Goal: Task Accomplishment & Management: Use online tool/utility

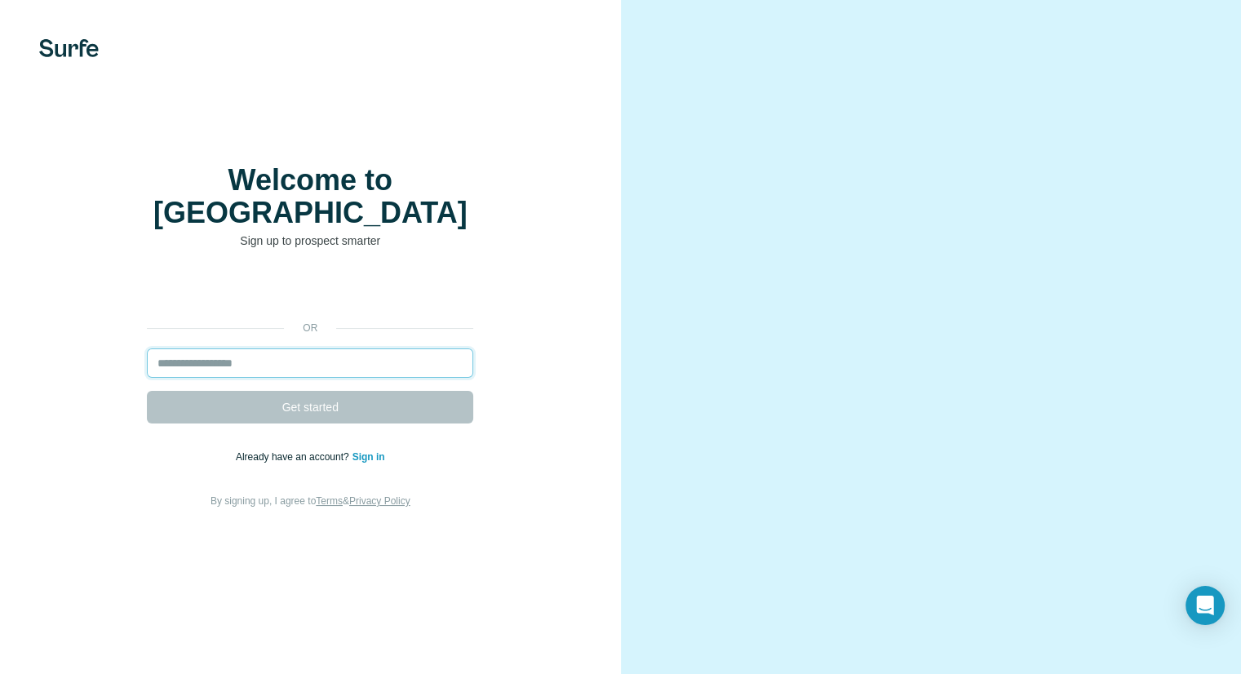
click at [395, 348] on input "email" at bounding box center [310, 362] width 326 height 29
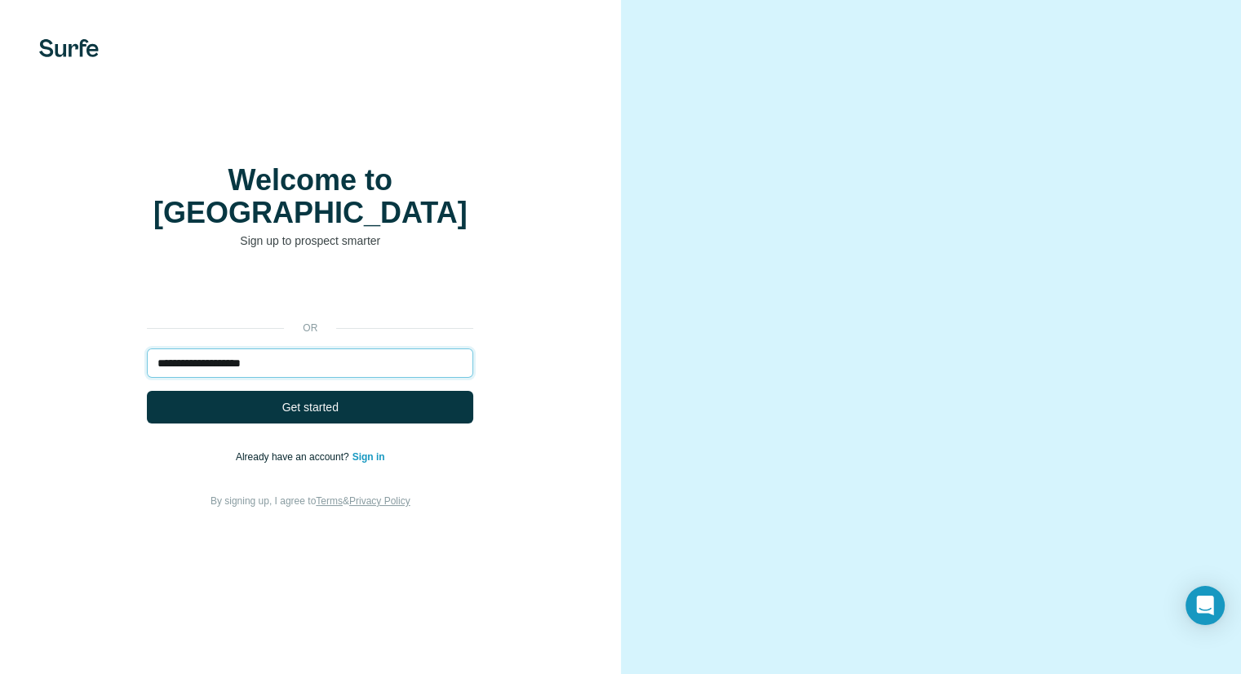
type input "**********"
click at [147, 391] on button "Get started" at bounding box center [310, 407] width 326 height 33
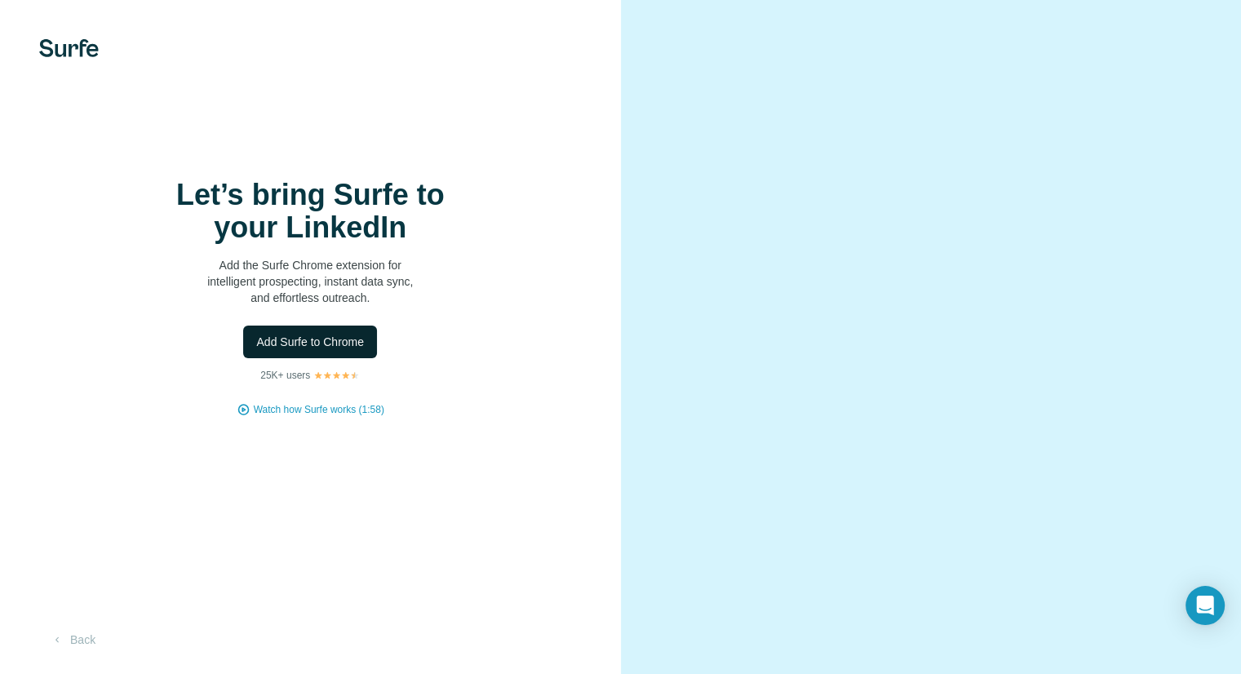
click at [335, 339] on span "Add Surfe to Chrome" at bounding box center [310, 342] width 108 height 16
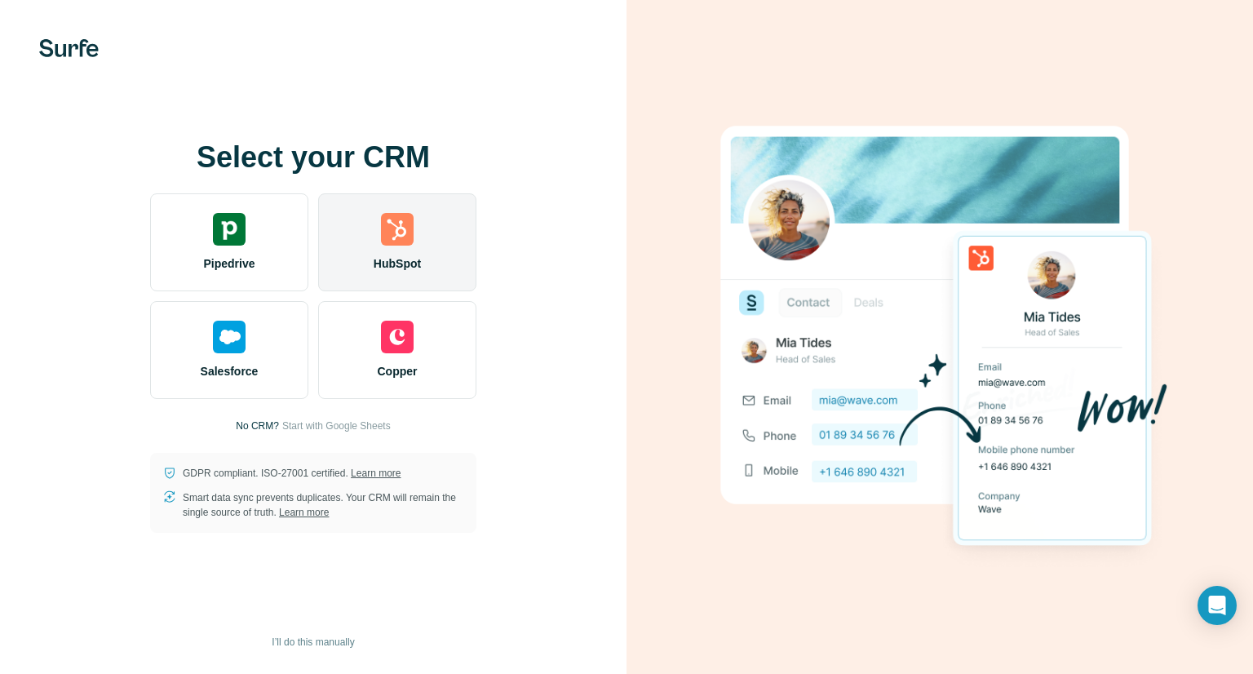
click at [427, 253] on div "HubSpot" at bounding box center [397, 242] width 158 height 98
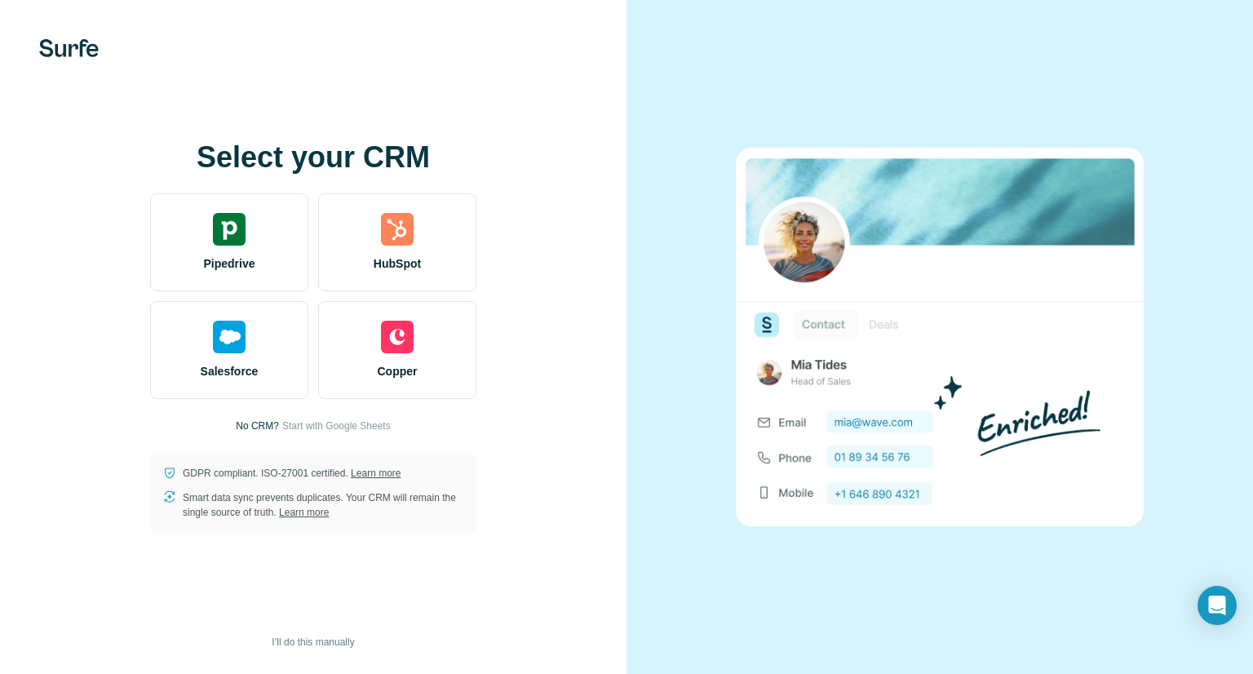
click at [38, 396] on div "Select your CRM Pipedrive HubSpot Salesforce Copper No CRM? Start with Google S…" at bounding box center [313, 337] width 561 height 392
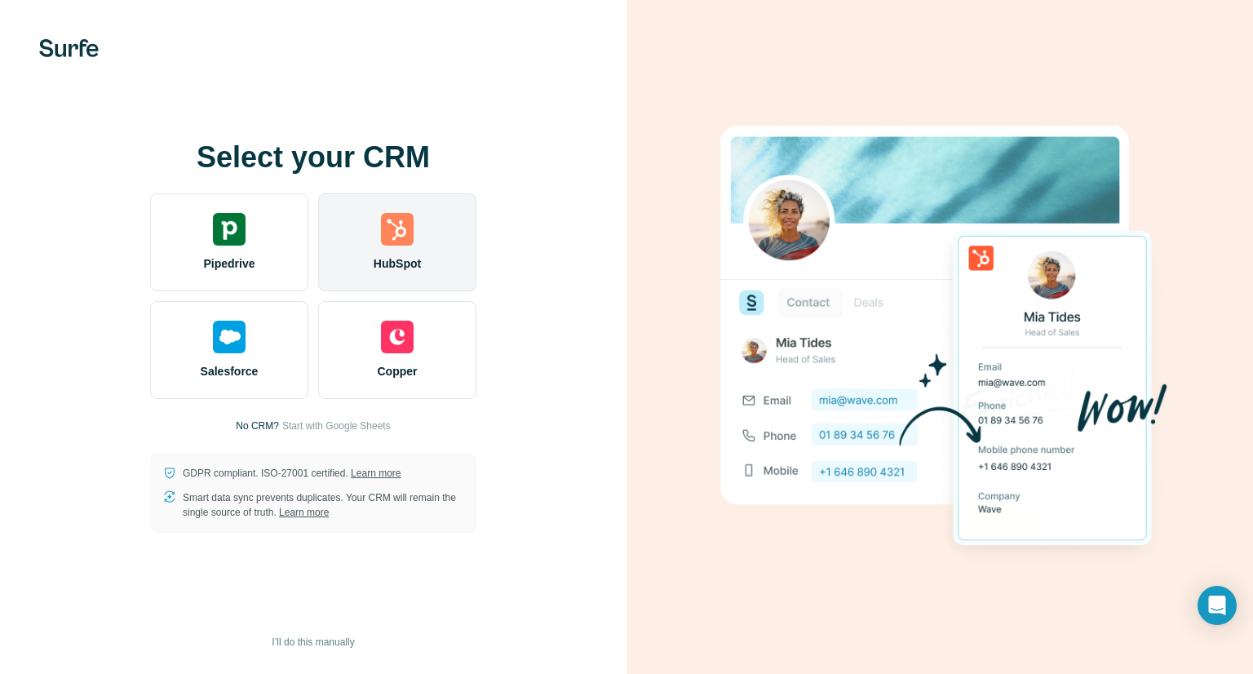
click at [395, 243] on img at bounding box center [397, 229] width 33 height 33
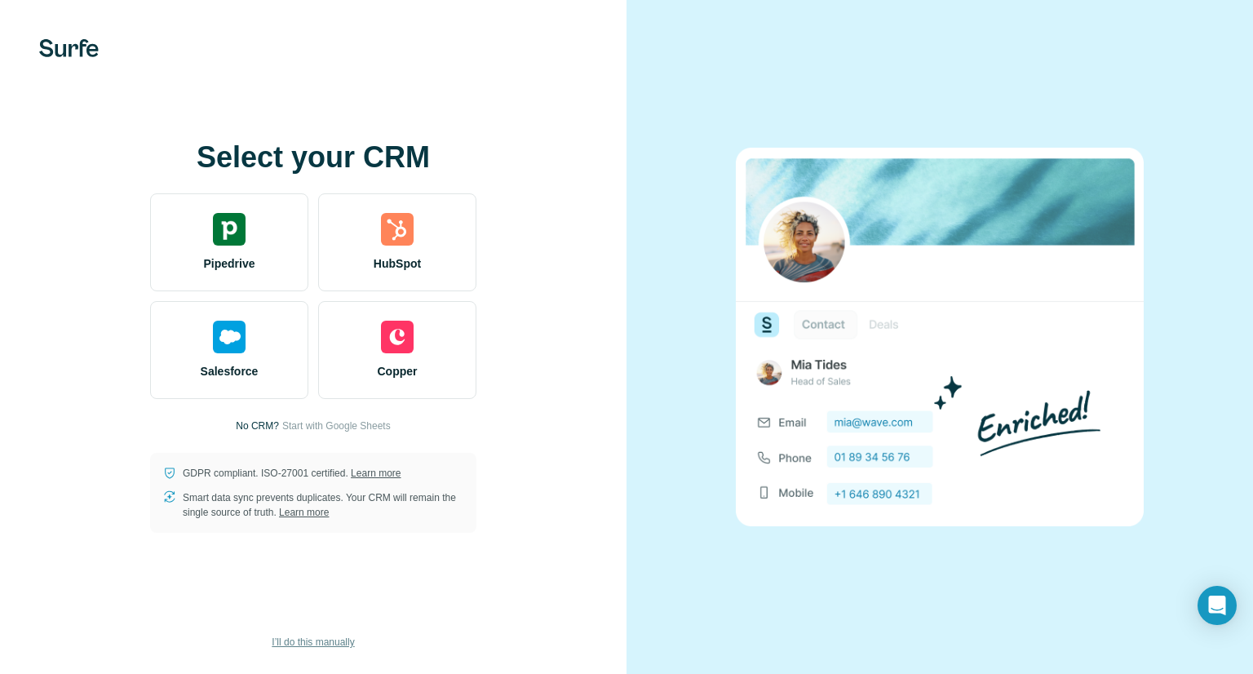
click at [341, 642] on span "I’ll do this manually" at bounding box center [313, 642] width 82 height 15
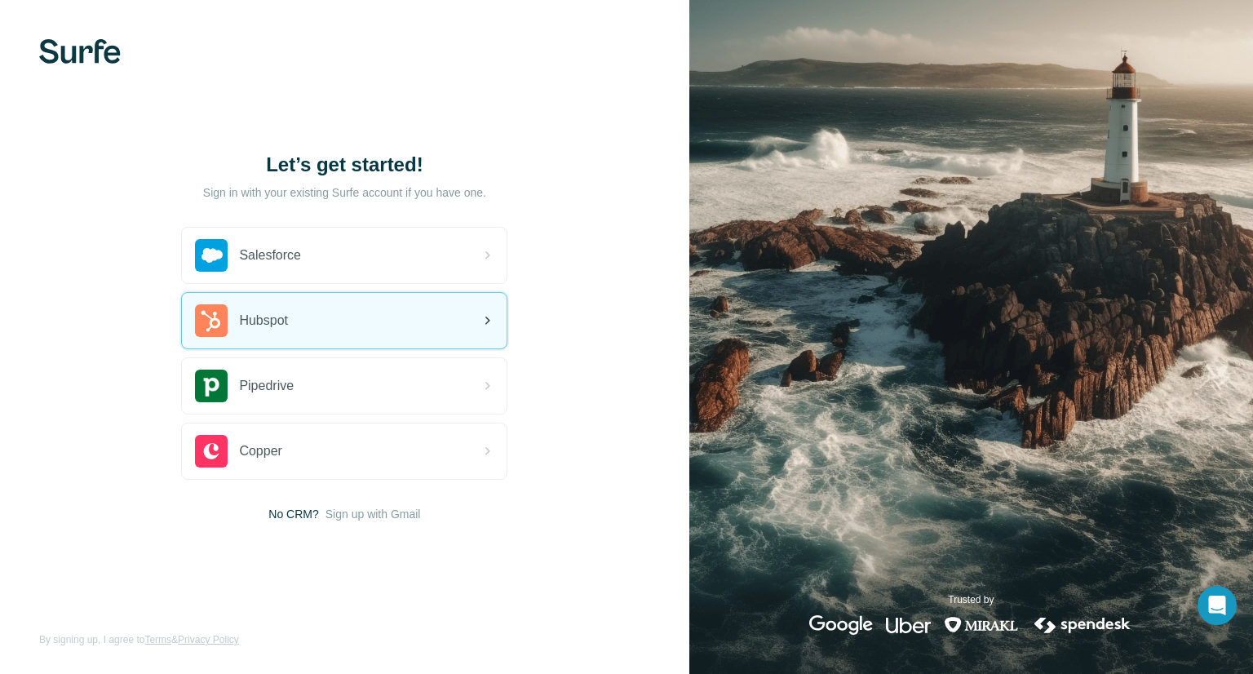
click at [409, 324] on div "Hubspot" at bounding box center [344, 320] width 325 height 55
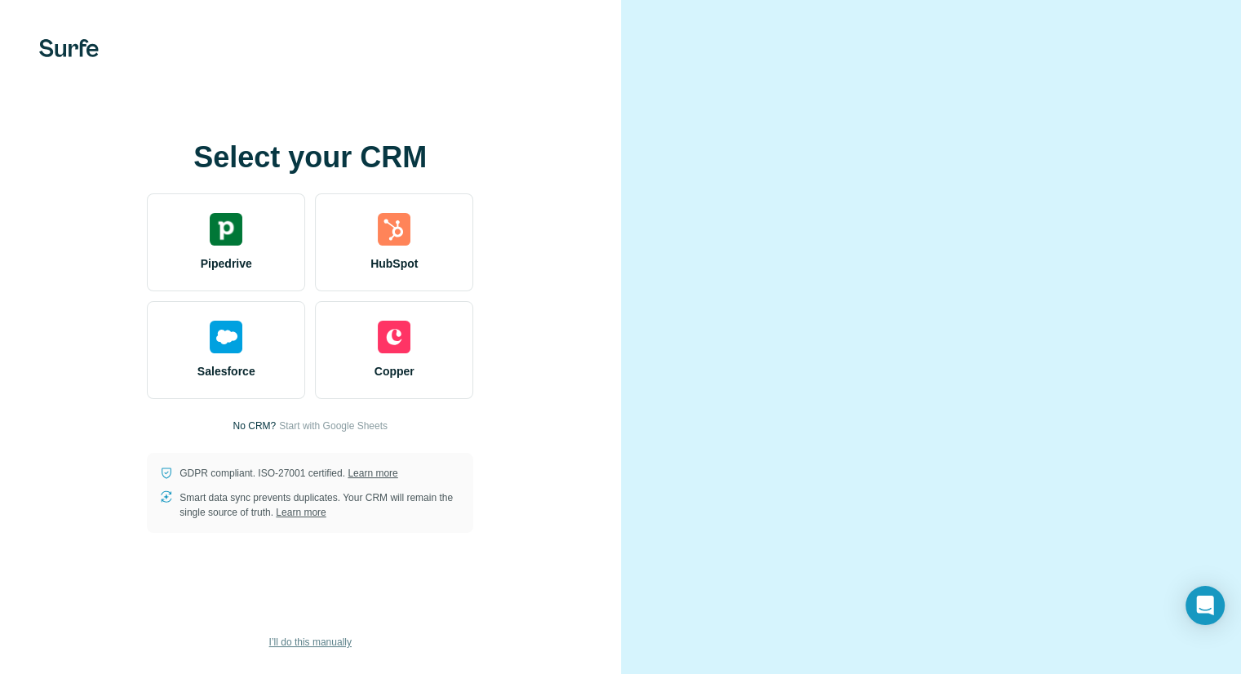
click at [300, 636] on span "I’ll do this manually" at bounding box center [310, 642] width 82 height 15
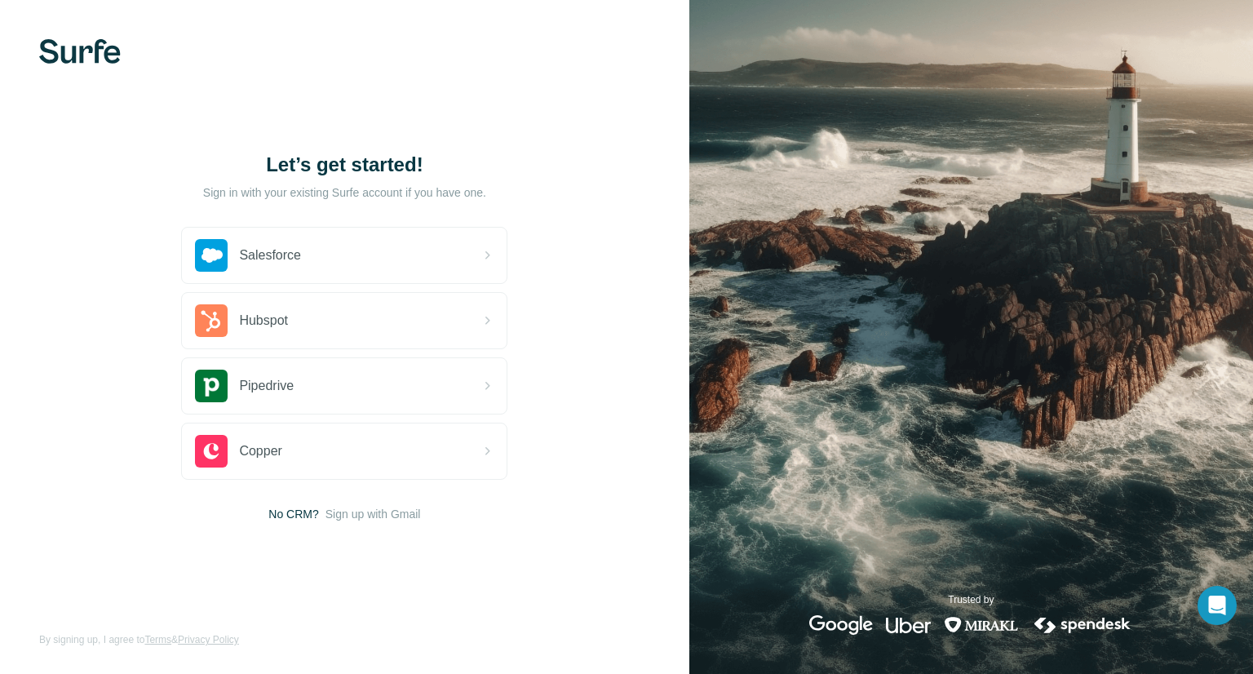
click at [383, 511] on span "Sign up with Gmail" at bounding box center [372, 514] width 95 height 16
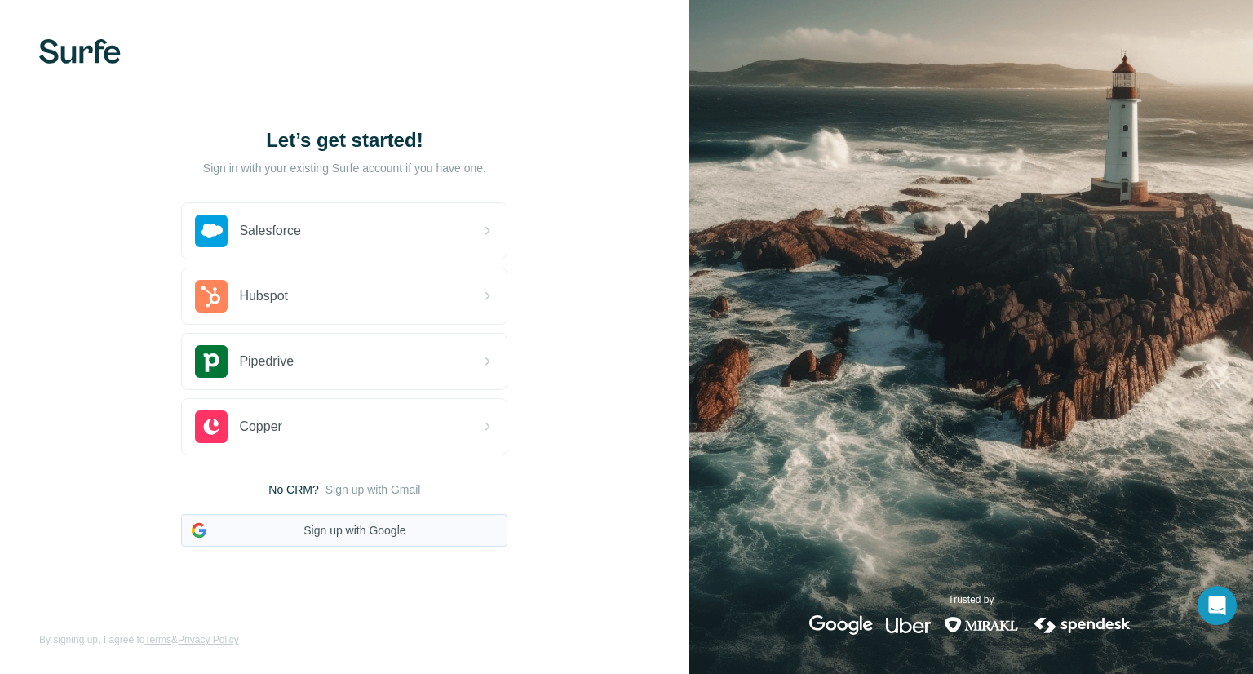
click at [378, 534] on button "Sign up with Google" at bounding box center [344, 530] width 326 height 33
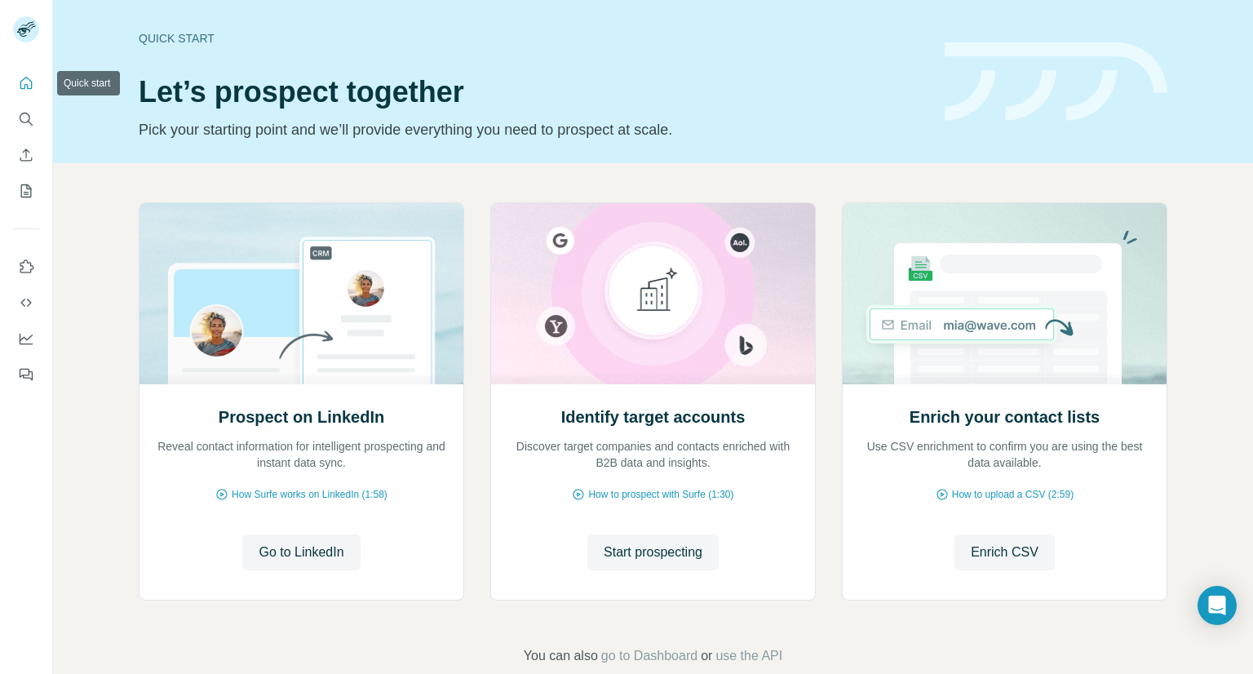
click at [31, 83] on icon "Quick start" at bounding box center [26, 83] width 12 height 12
click at [28, 157] on icon "Enrich CSV" at bounding box center [26, 155] width 16 height 16
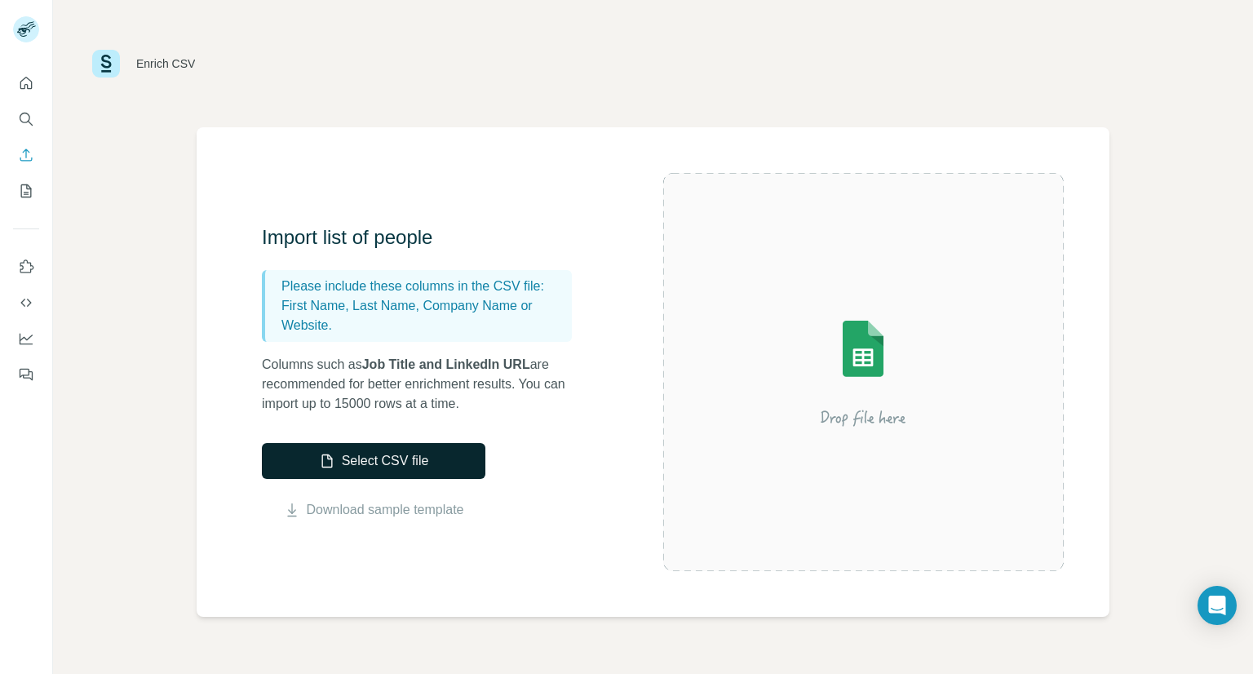
click at [479, 464] on button "Select CSV file" at bounding box center [373, 461] width 223 height 36
click at [431, 465] on button "Select CSV file" at bounding box center [373, 461] width 223 height 36
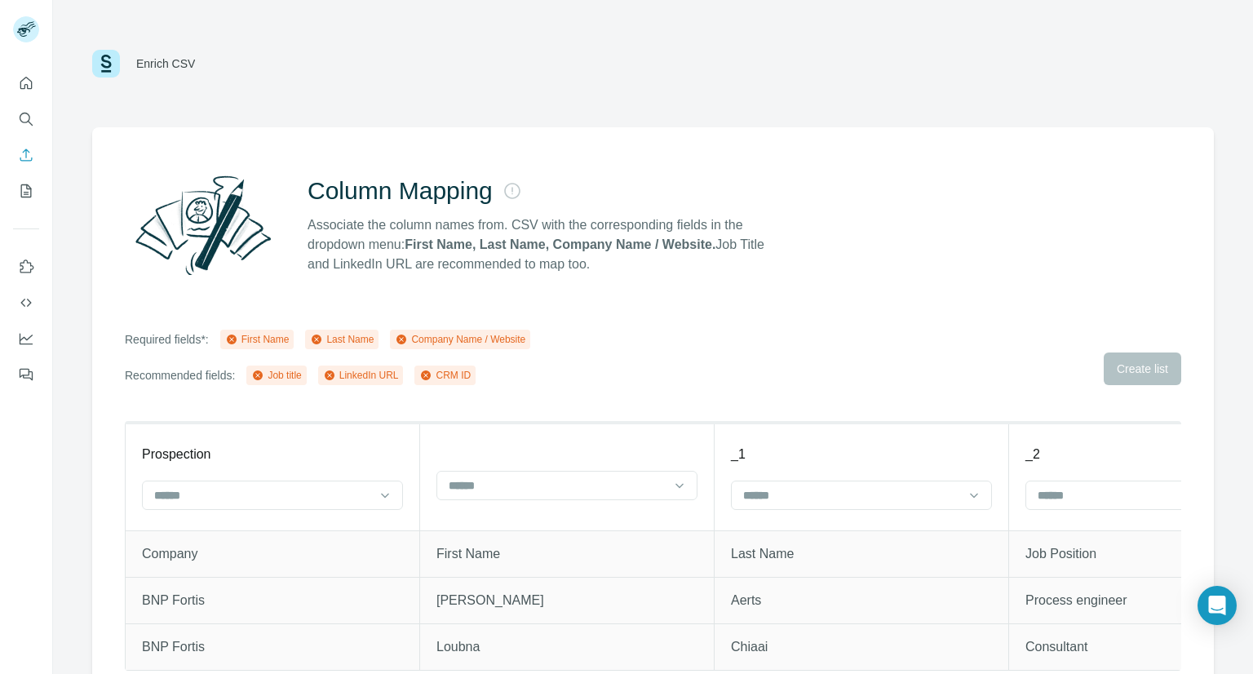
scroll to position [38, 0]
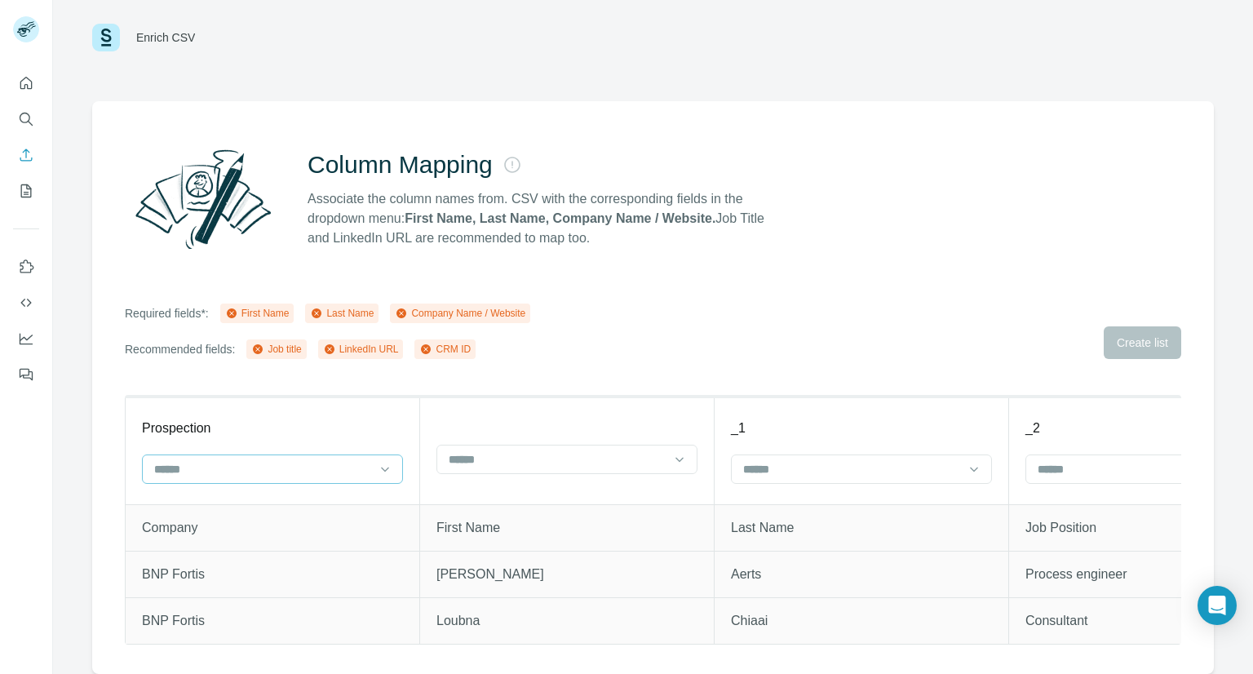
click at [338, 460] on input at bounding box center [263, 469] width 220 height 18
click at [360, 418] on div "Prospection" at bounding box center [272, 428] width 261 height 20
click at [555, 453] on input at bounding box center [557, 459] width 220 height 18
click at [272, 460] on input at bounding box center [263, 469] width 220 height 18
click at [277, 546] on div "Company Name" at bounding box center [272, 552] width 233 height 16
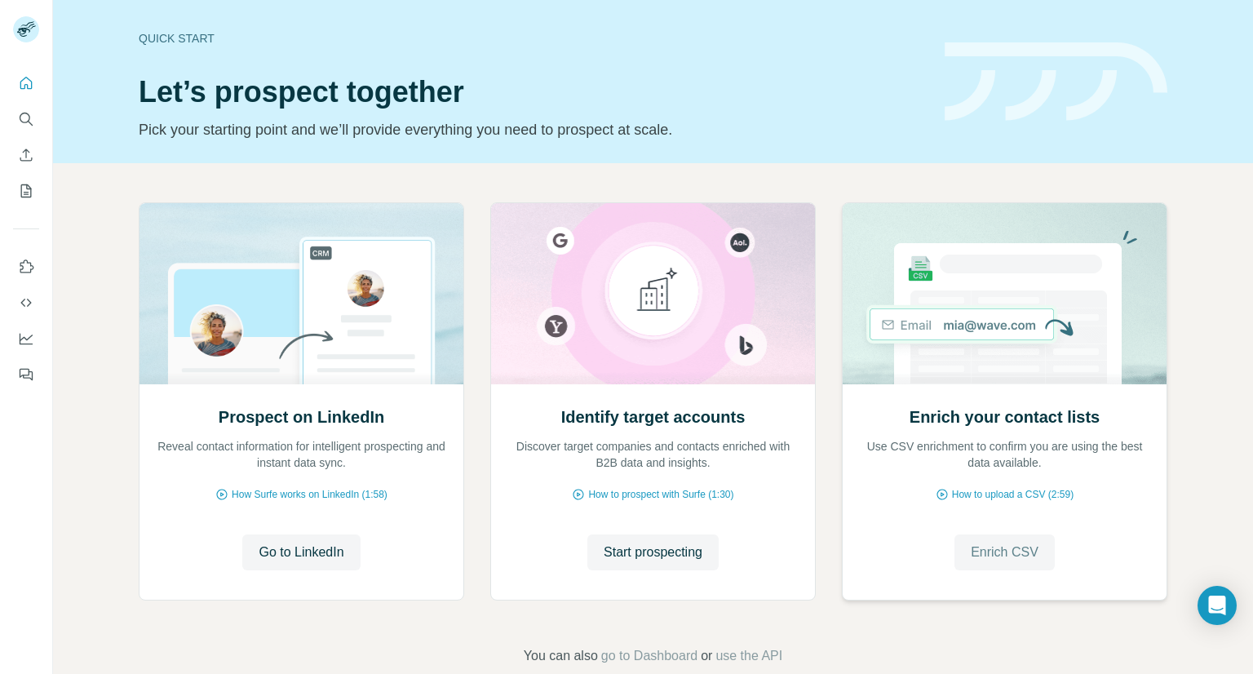
click at [978, 550] on span "Enrich CSV" at bounding box center [1005, 552] width 68 height 20
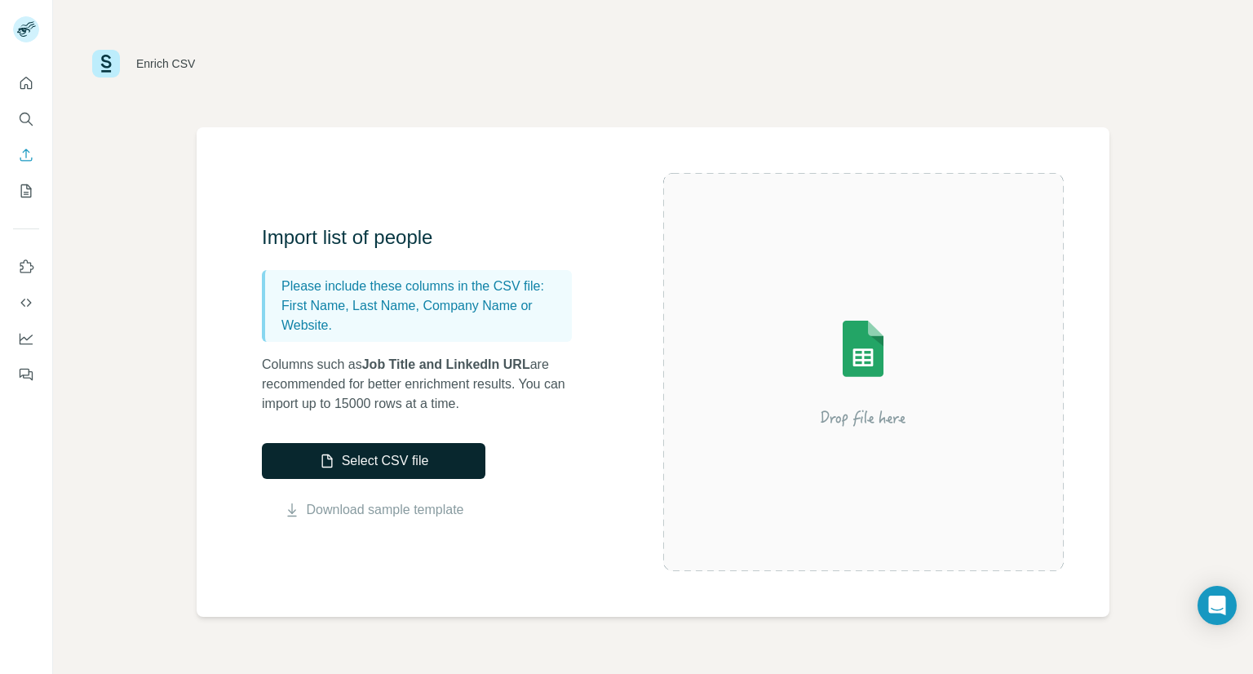
click at [419, 454] on button "Select CSV file" at bounding box center [373, 461] width 223 height 36
click at [400, 471] on button "Select CSV file" at bounding box center [373, 461] width 223 height 36
click at [425, 454] on button "Select CSV file" at bounding box center [373, 461] width 223 height 36
click at [394, 453] on button "Select CSV file" at bounding box center [373, 461] width 223 height 36
click at [423, 469] on button "Select CSV file" at bounding box center [373, 461] width 223 height 36
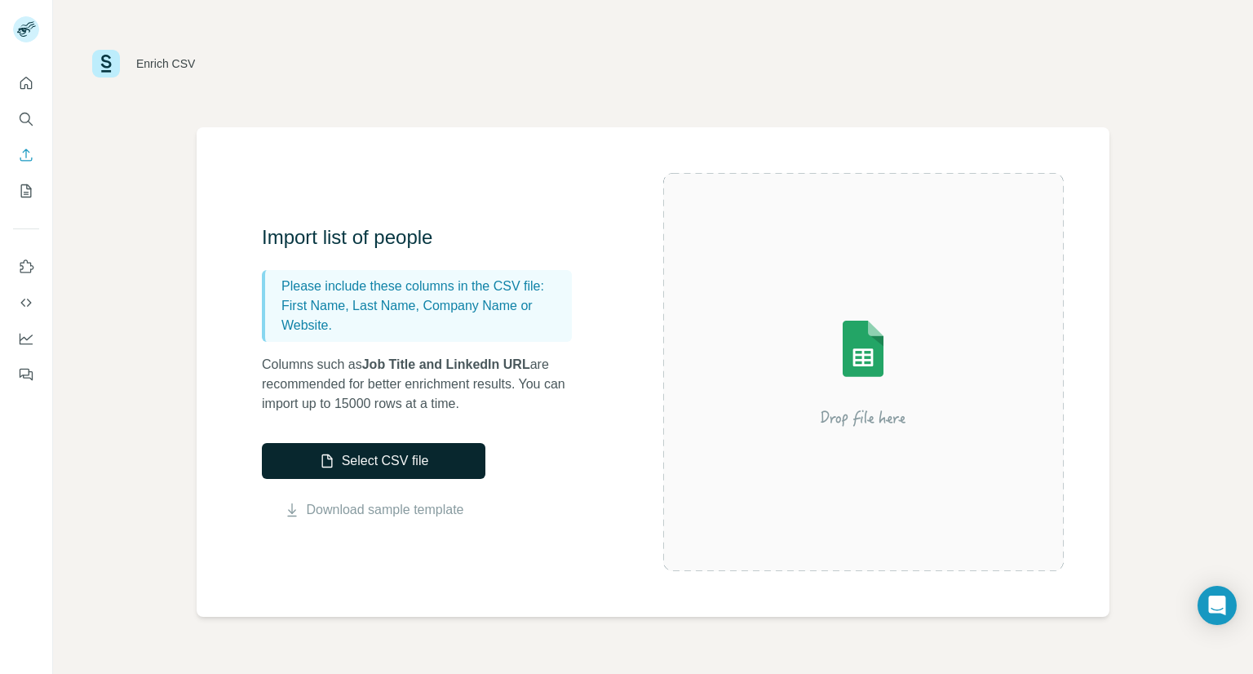
click at [383, 455] on button "Select CSV file" at bounding box center [373, 461] width 223 height 36
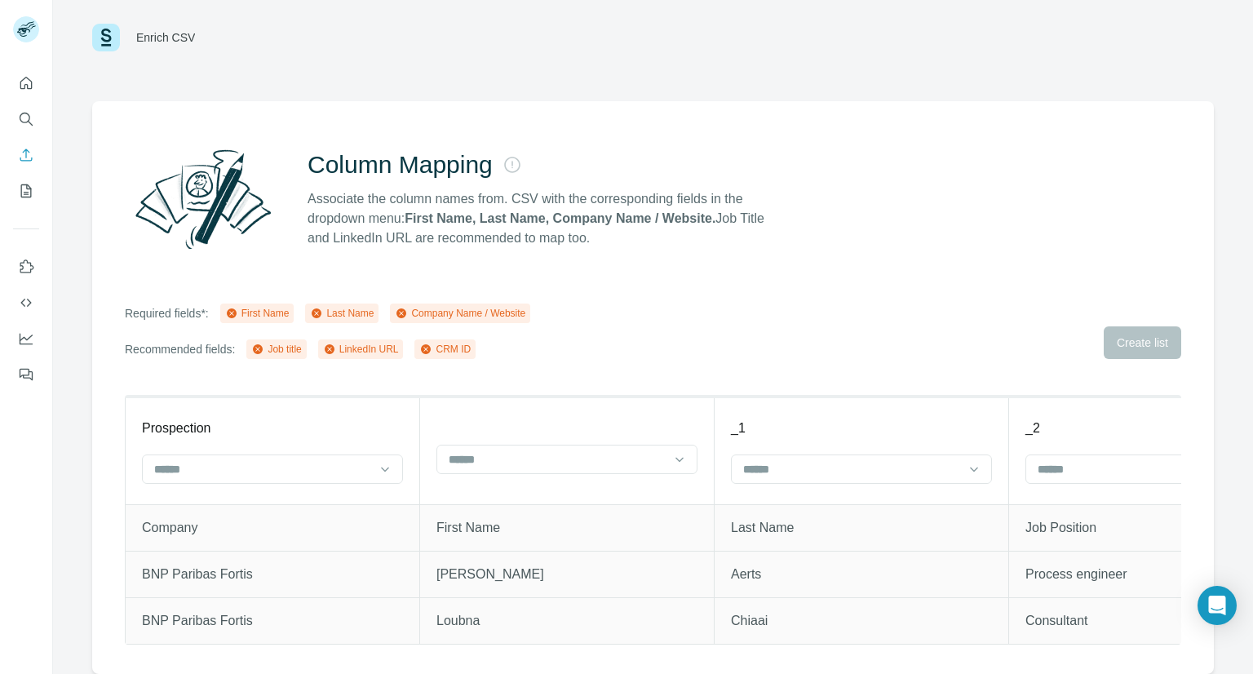
scroll to position [38, 0]
click at [361, 460] on input at bounding box center [263, 469] width 220 height 18
click at [321, 549] on div "Company Name" at bounding box center [272, 552] width 233 height 16
click at [555, 451] on input at bounding box center [557, 459] width 220 height 18
click at [627, 396] on th at bounding box center [567, 450] width 294 height 108
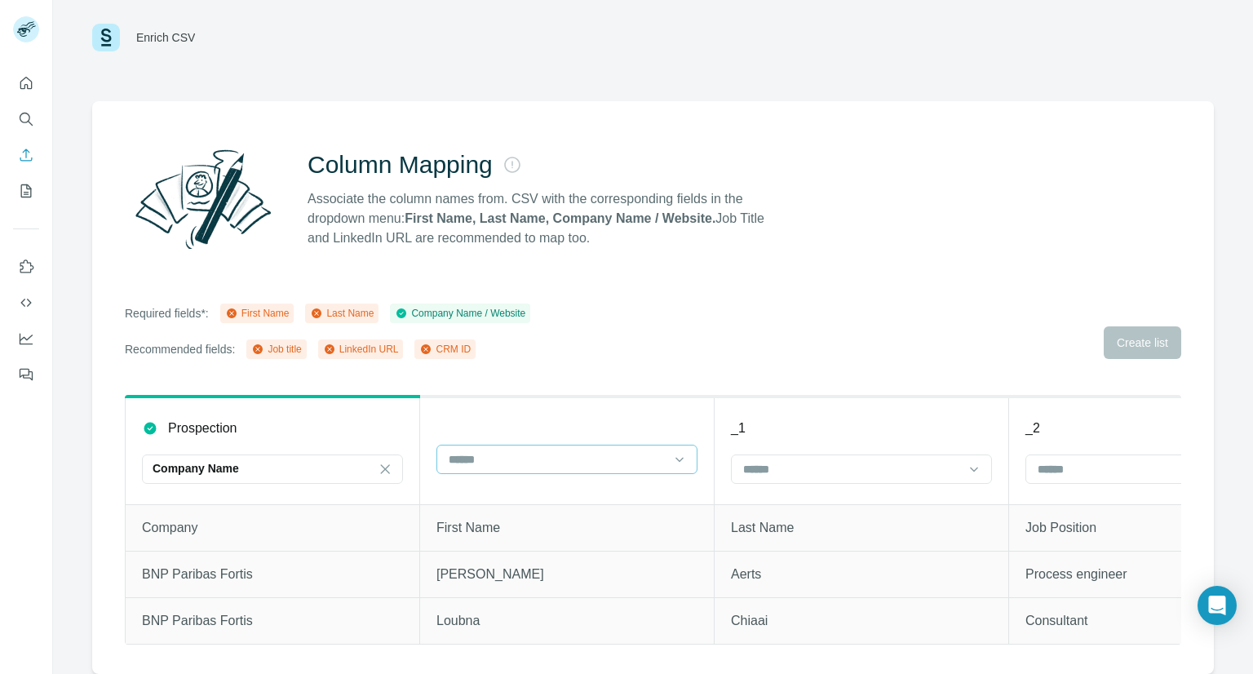
click at [623, 450] on input at bounding box center [557, 459] width 220 height 18
click at [608, 487] on div "First Name" at bounding box center [565, 484] width 233 height 16
click at [822, 460] on input at bounding box center [851, 469] width 220 height 18
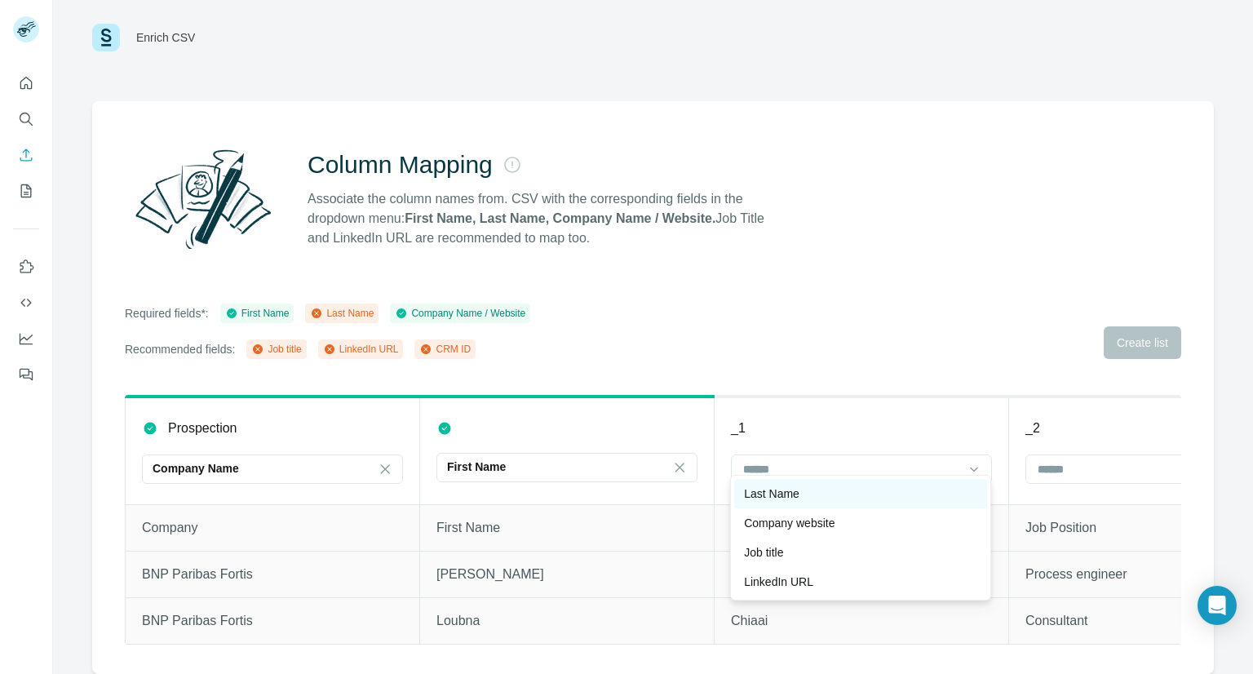
click at [822, 499] on div "Last Name" at bounding box center [860, 493] width 233 height 16
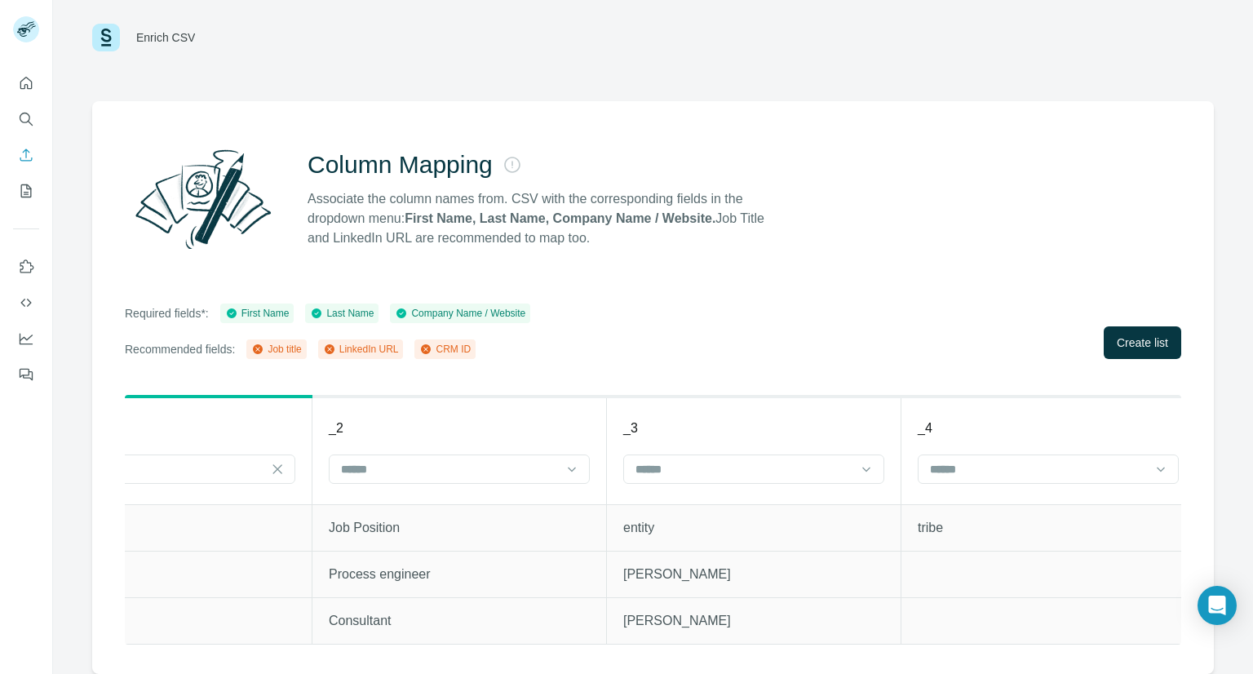
scroll to position [0, 701]
click at [421, 462] on input at bounding box center [445, 469] width 220 height 18
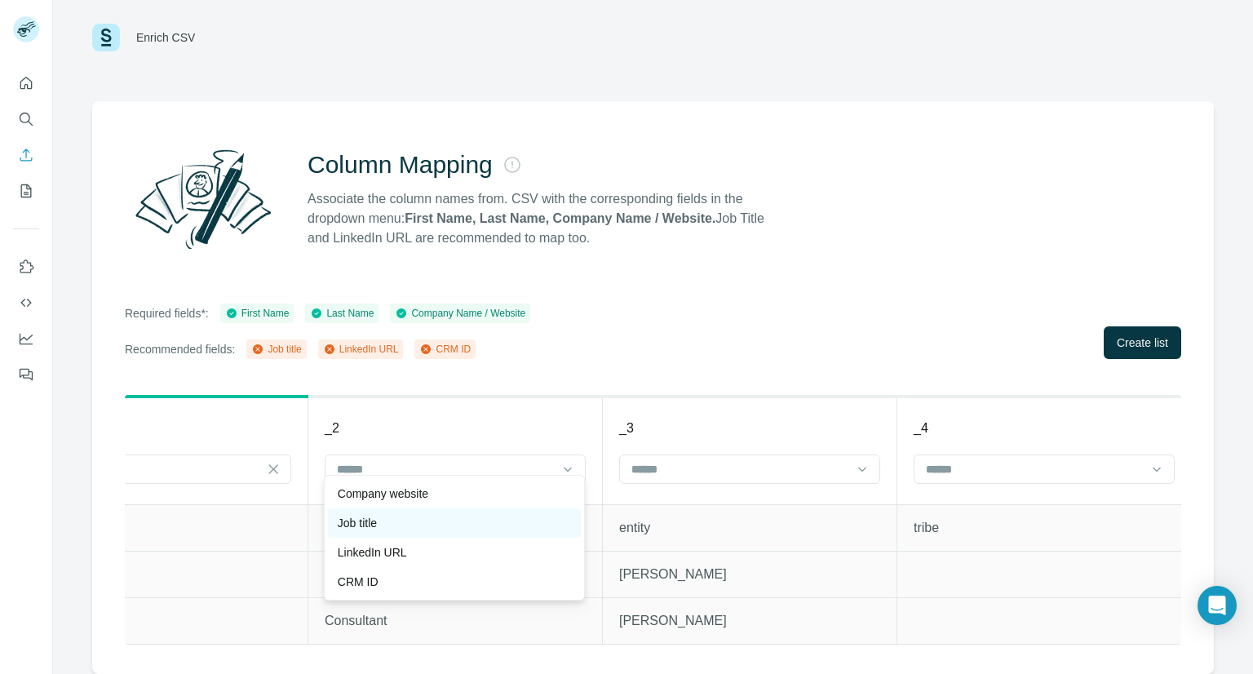
click at [477, 523] on div "Job title" at bounding box center [454, 523] width 233 height 16
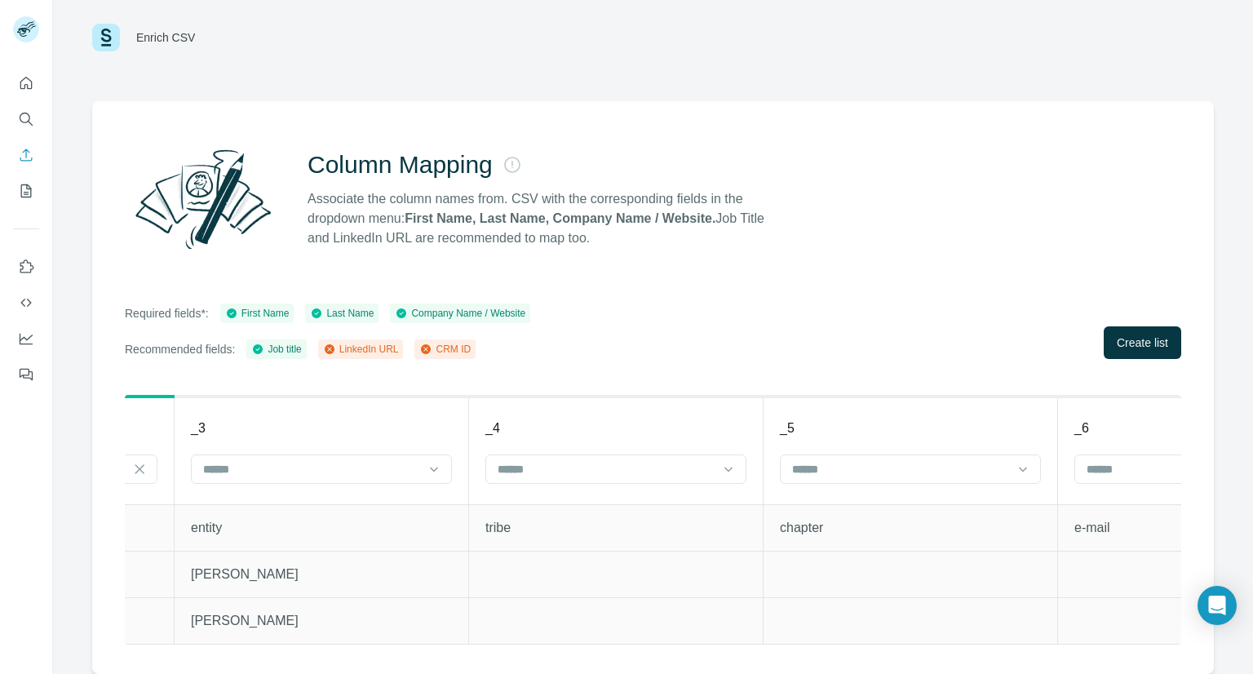
scroll to position [0, 1132]
click at [375, 467] on div at bounding box center [308, 469] width 220 height 28
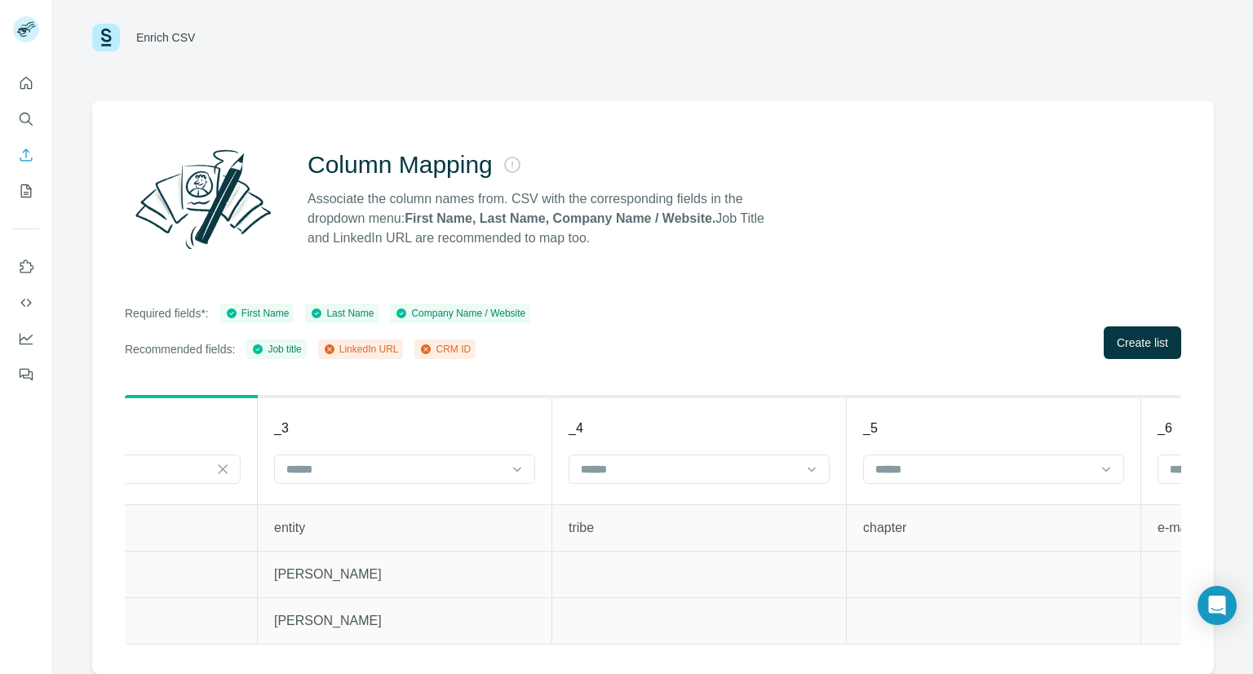
scroll to position [0, 1034]
click at [401, 466] on div at bounding box center [406, 469] width 220 height 28
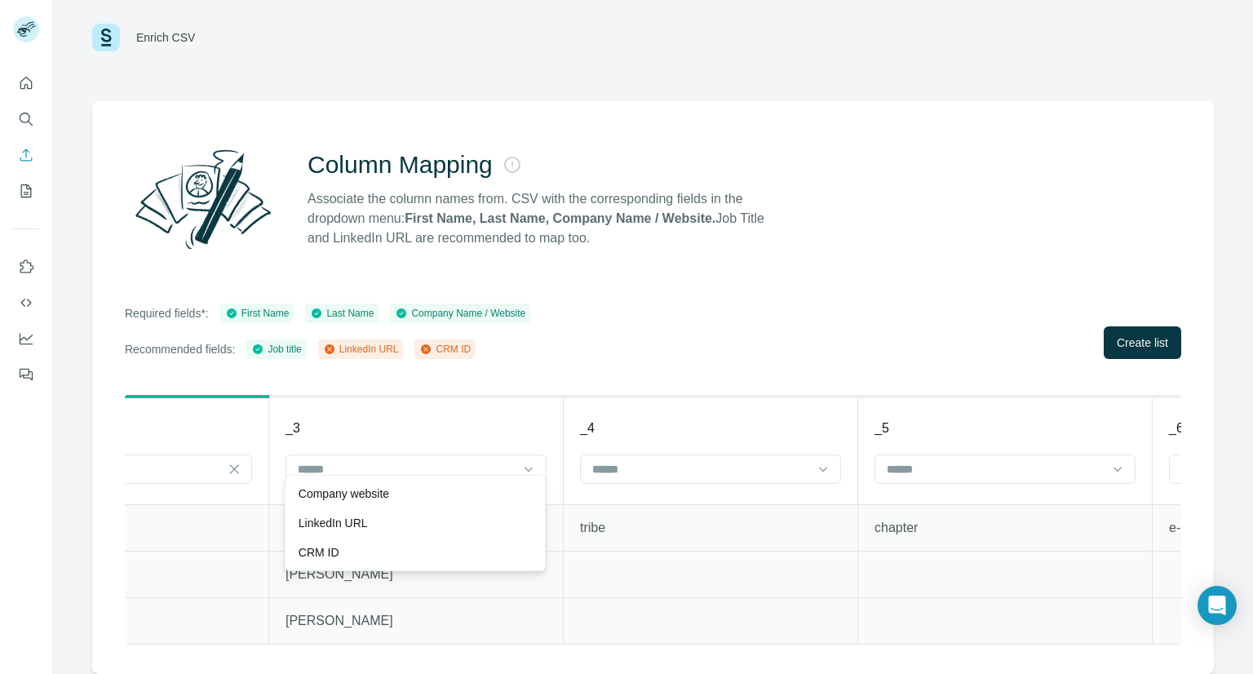
click at [436, 418] on div "_3" at bounding box center [415, 428] width 261 height 20
drag, startPoint x: 456, startPoint y: 644, endPoint x: 532, endPoint y: 644, distance: 75.9
click at [532, 644] on div "Prospection Company Name First Name _1 Last Name _2 Job title _3 _4 _5 _6 _7 _8…" at bounding box center [653, 534] width 1056 height 279
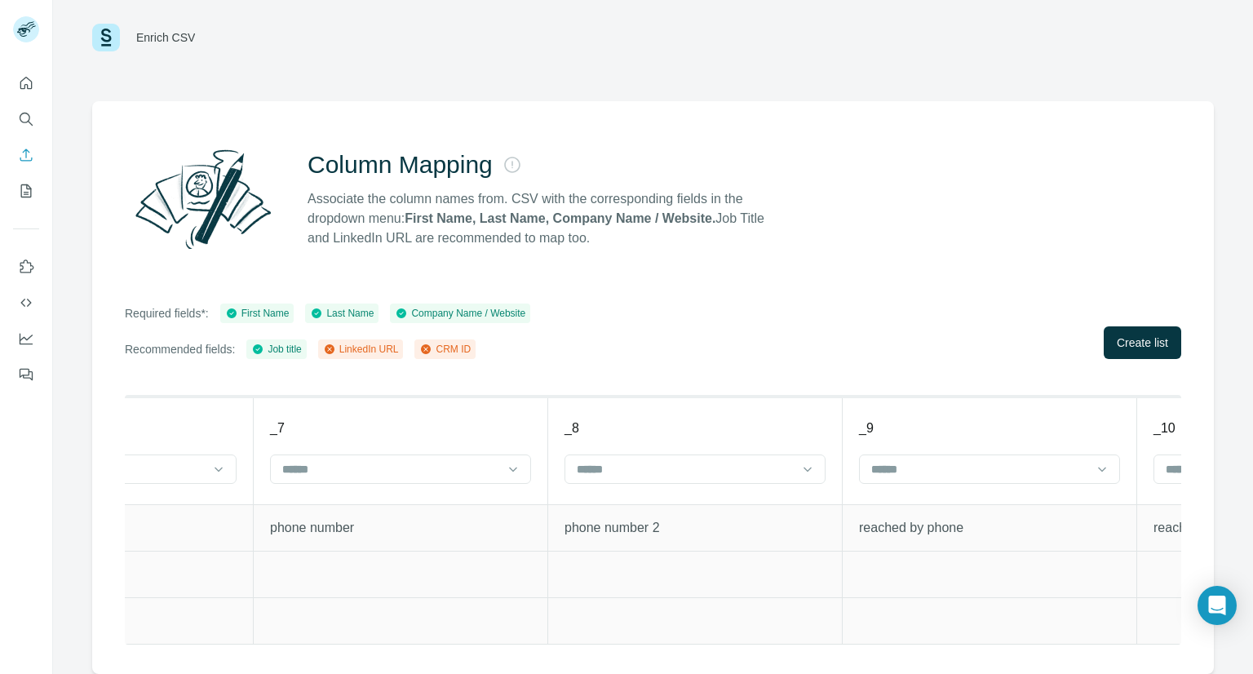
scroll to position [0, 2163]
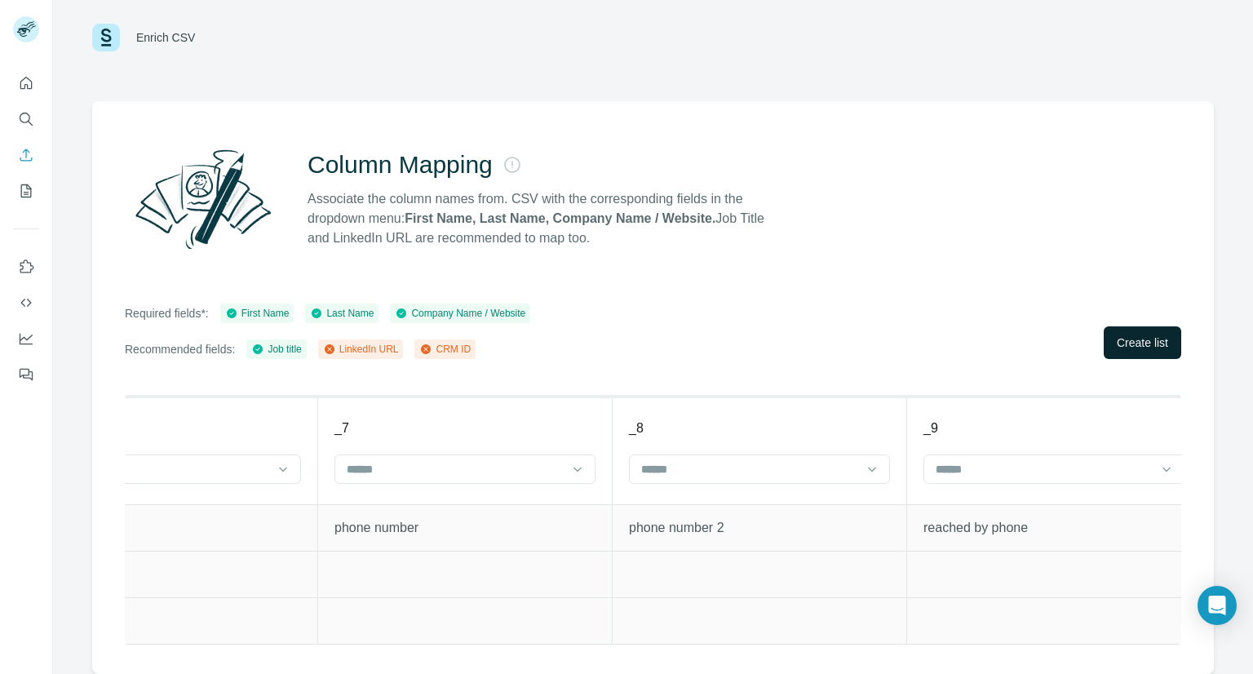
click at [1137, 334] on span "Create list" at bounding box center [1142, 342] width 51 height 16
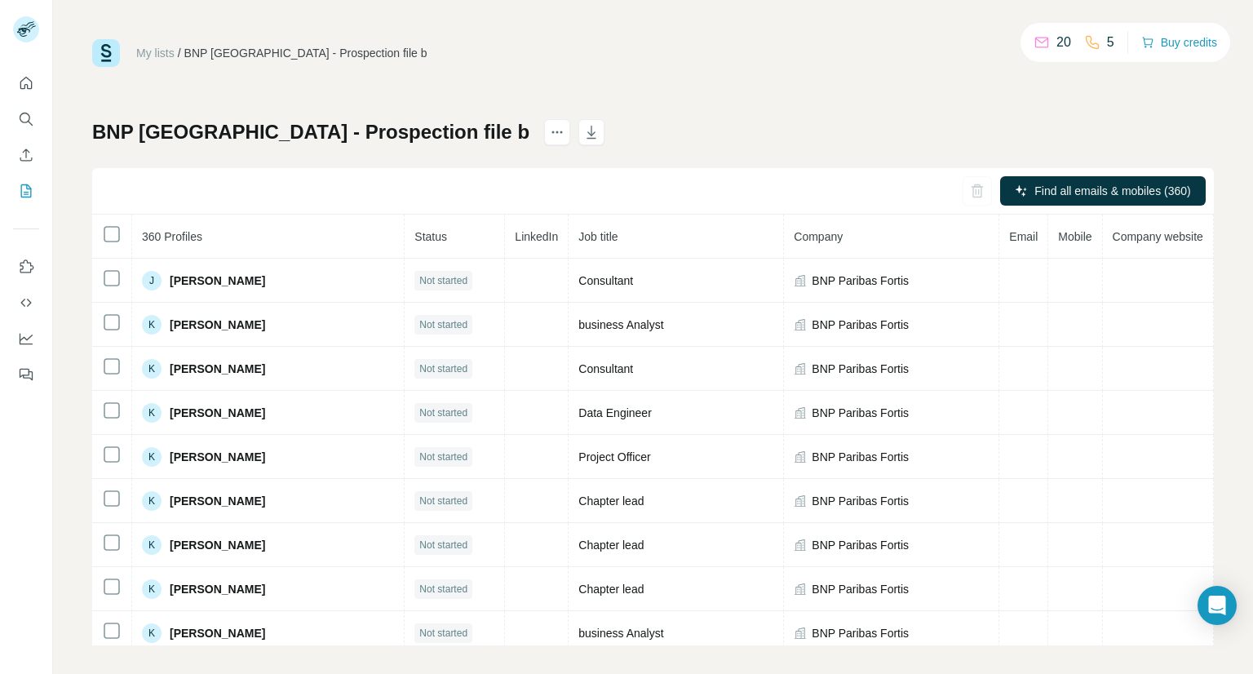
scroll to position [8366, 0]
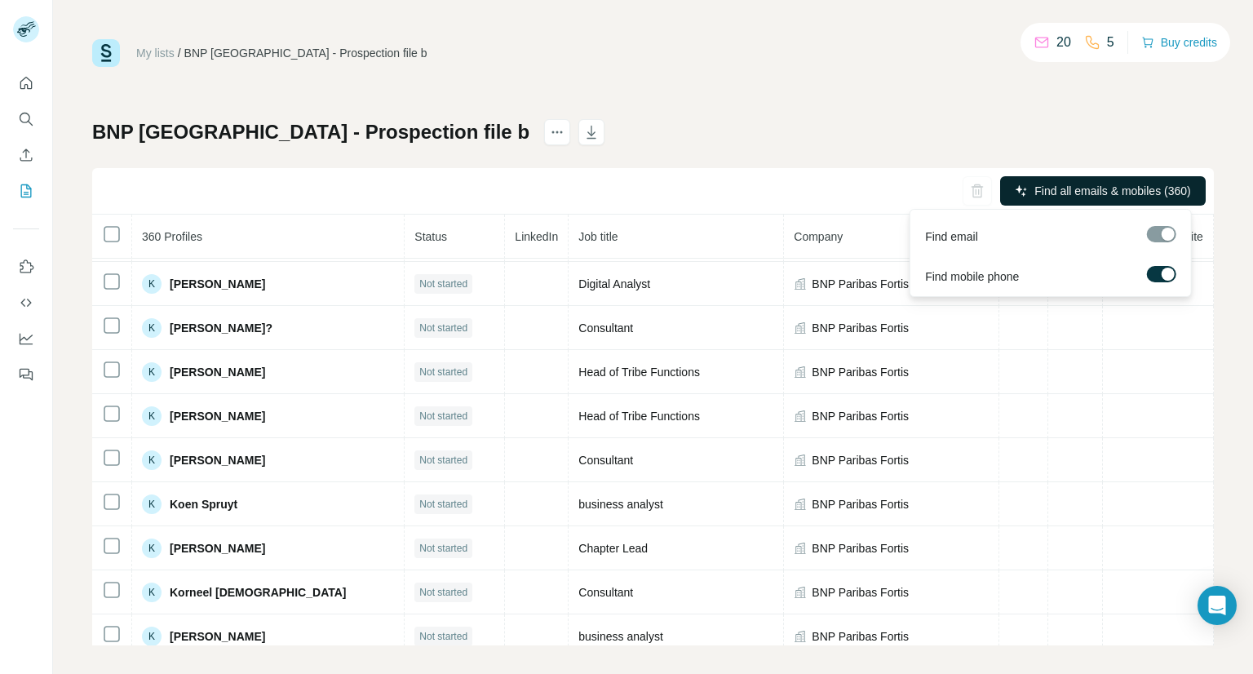
click at [1045, 195] on span "Find all emails & mobiles (360)" at bounding box center [1112, 191] width 156 height 16
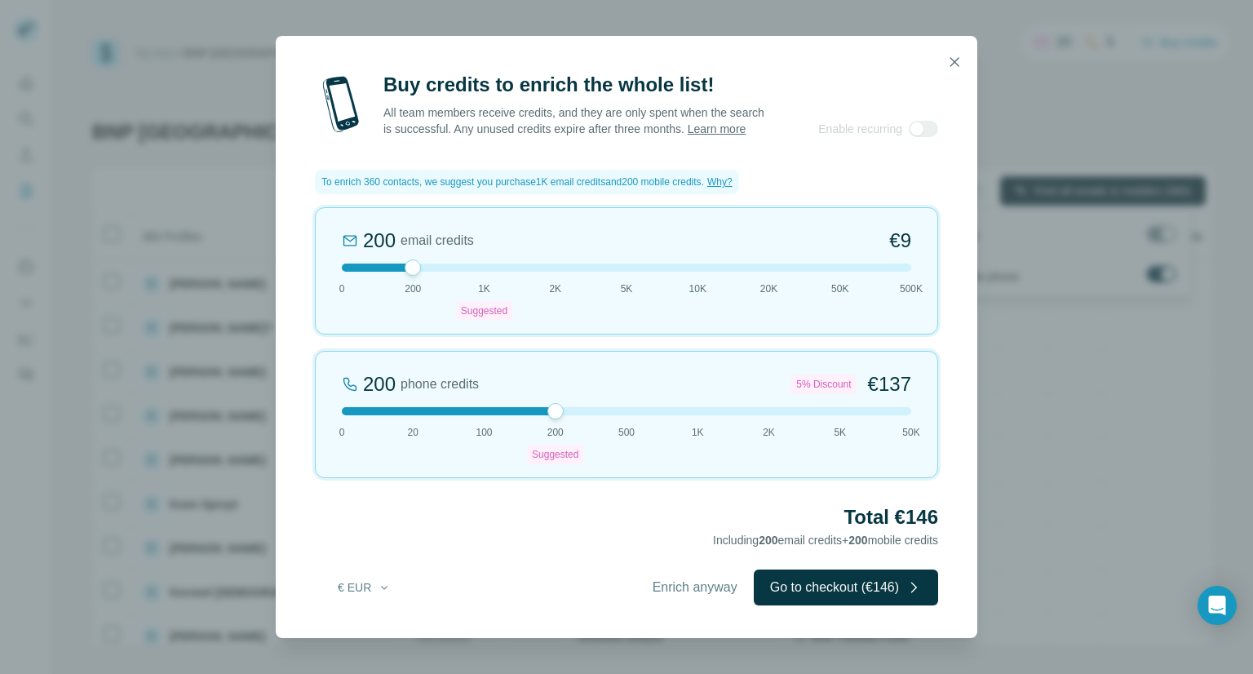
drag, startPoint x: 485, startPoint y: 273, endPoint x: 234, endPoint y: 288, distance: 251.7
click at [234, 288] on div "Buy credits to enrich the whole list! All team members receive credits, and the…" at bounding box center [626, 337] width 1253 height 674
drag, startPoint x: 343, startPoint y: 275, endPoint x: 353, endPoint y: 291, distance: 19.5
click at [353, 291] on div "0 email credits €0 0 200 1K Suggested 2K 5K 10K 20K 50K 500K" at bounding box center [626, 270] width 623 height 127
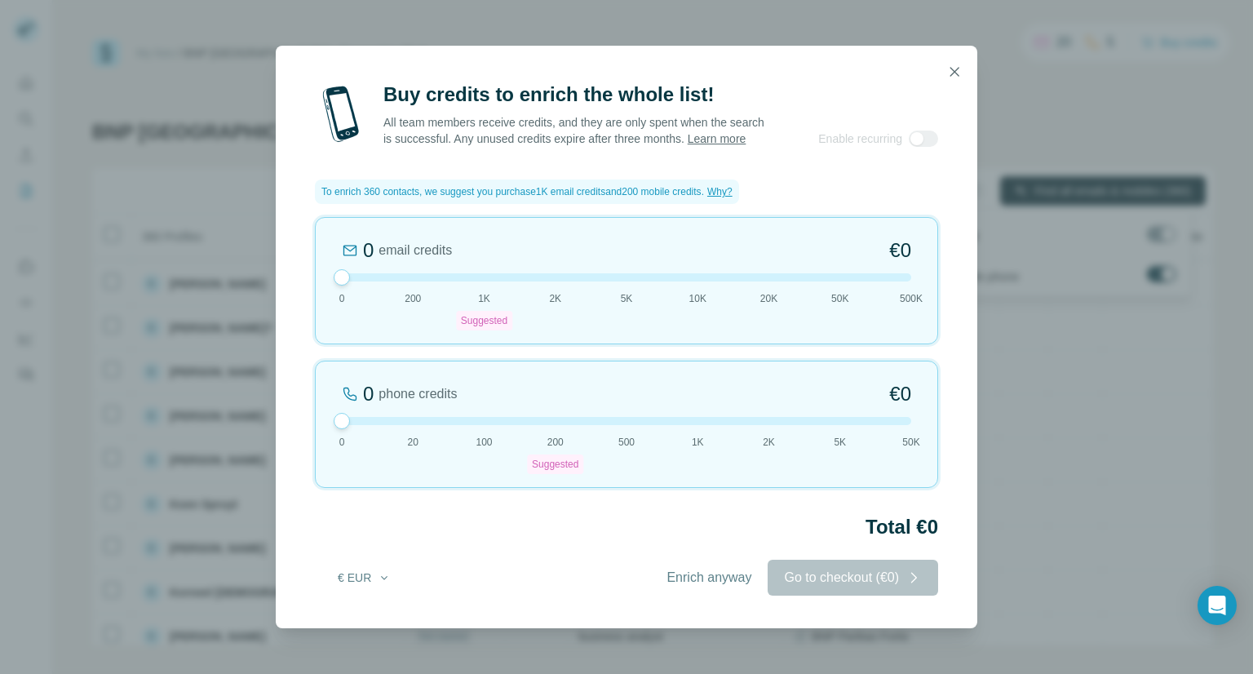
drag, startPoint x: 550, startPoint y: 413, endPoint x: 297, endPoint y: 416, distance: 252.9
click at [298, 417] on div "Buy credits to enrich the whole list! All team members receive credits, and the…" at bounding box center [626, 355] width 701 height 547
drag, startPoint x: 349, startPoint y: 288, endPoint x: 404, endPoint y: 289, distance: 54.7
click at [404, 281] on div at bounding box center [626, 277] width 569 height 8
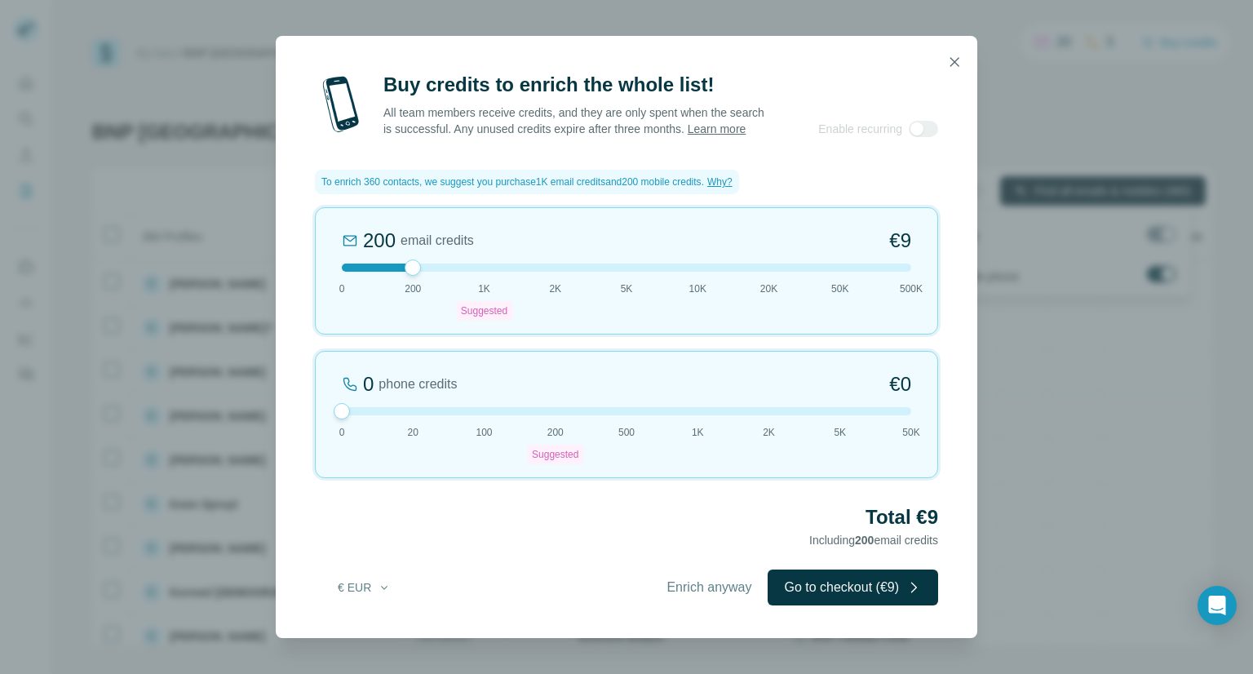
drag, startPoint x: 421, startPoint y: 278, endPoint x: 487, endPoint y: 278, distance: 66.1
click at [487, 272] on div at bounding box center [626, 267] width 569 height 8
drag, startPoint x: 480, startPoint y: 275, endPoint x: 424, endPoint y: 277, distance: 55.5
click at [424, 272] on div at bounding box center [626, 267] width 569 height 8
click at [963, 59] on button "button" at bounding box center [954, 62] width 33 height 33
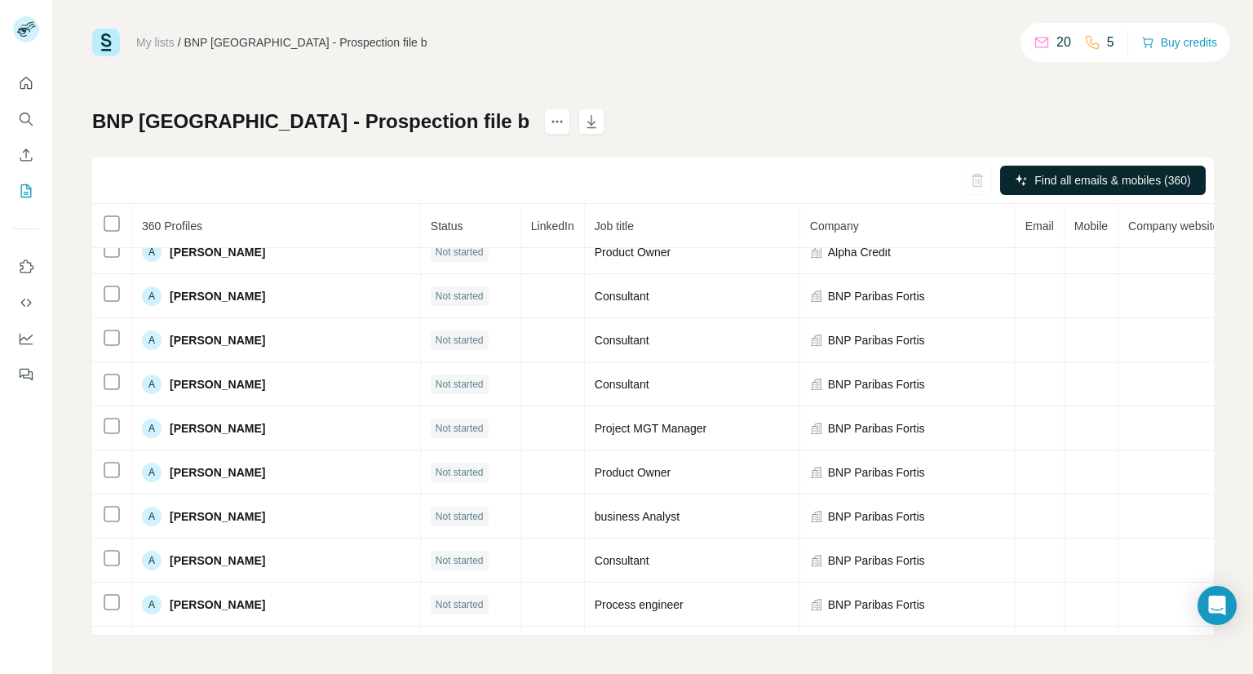
scroll to position [0, 0]
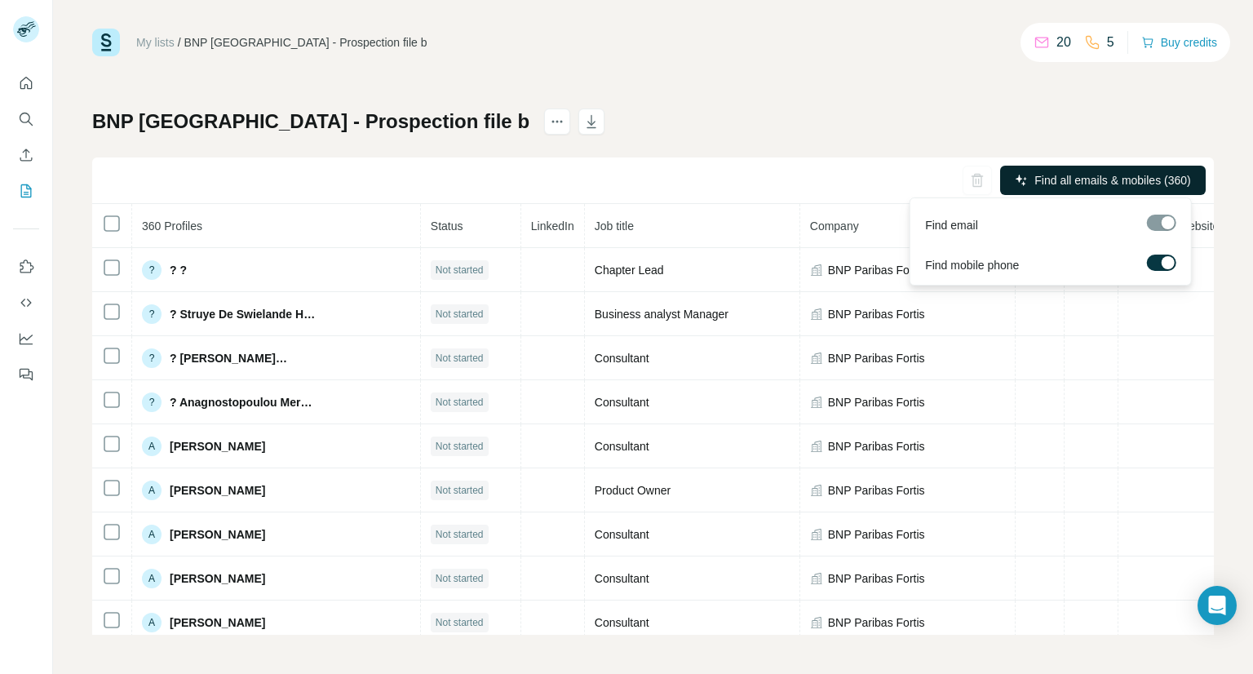
click at [1065, 184] on span "Find all emails & mobiles (360)" at bounding box center [1112, 180] width 156 height 16
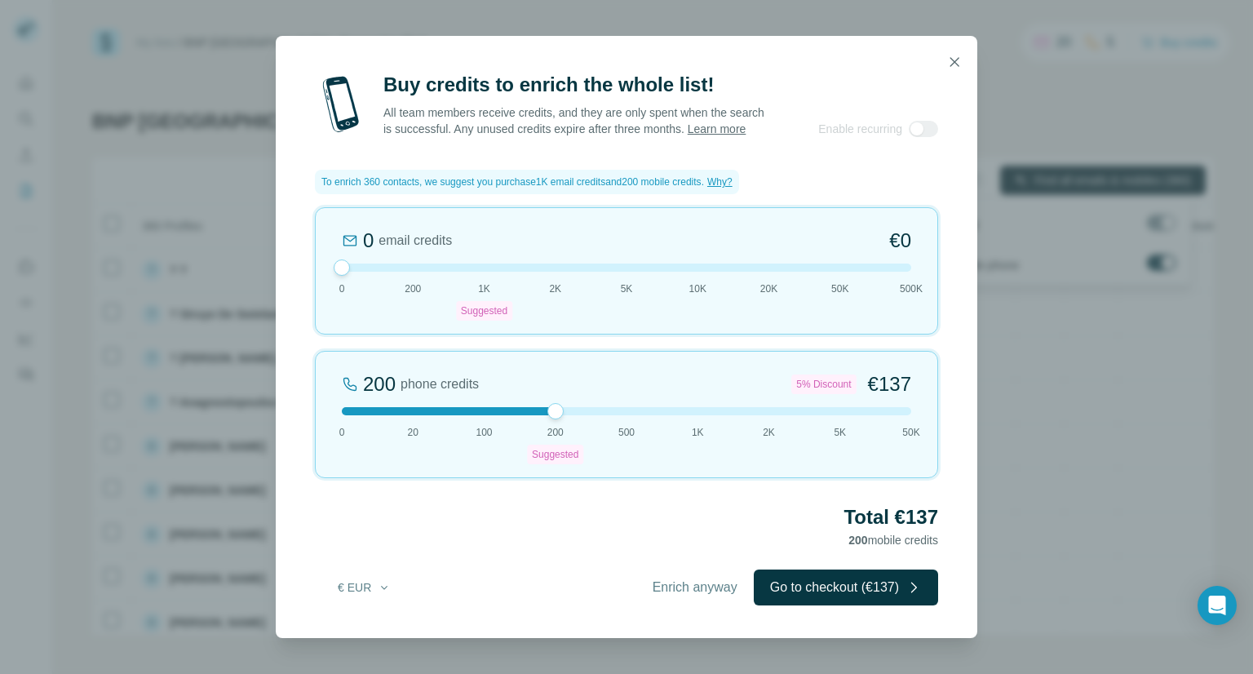
drag, startPoint x: 415, startPoint y: 288, endPoint x: 308, endPoint y: 298, distance: 108.1
click at [308, 298] on div "Buy credits to enrich the whole list! All team members receive credits, and the…" at bounding box center [626, 355] width 701 height 566
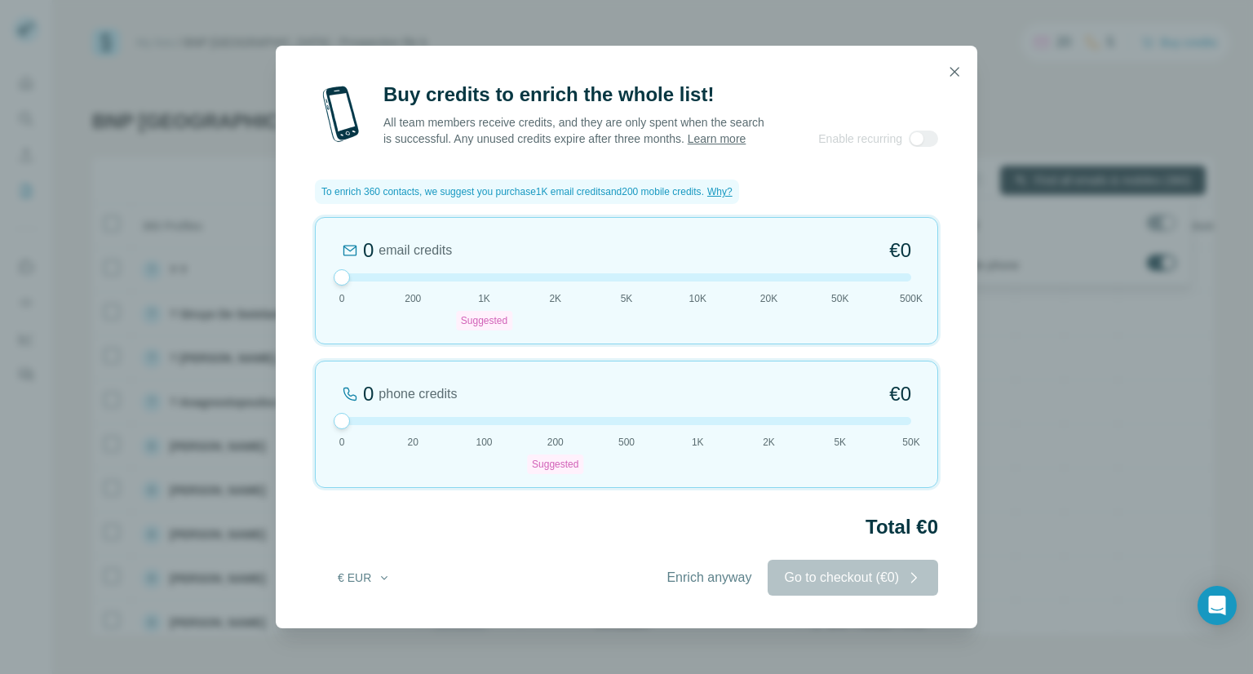
drag, startPoint x: 555, startPoint y: 423, endPoint x: 371, endPoint y: 441, distance: 184.4
click at [371, 441] on div "0 phone credits €0 [PHONE_NUMBER] Suggested 500 1K 2K 5K 50K" at bounding box center [626, 424] width 623 height 127
click at [957, 64] on icon "button" at bounding box center [954, 72] width 16 height 16
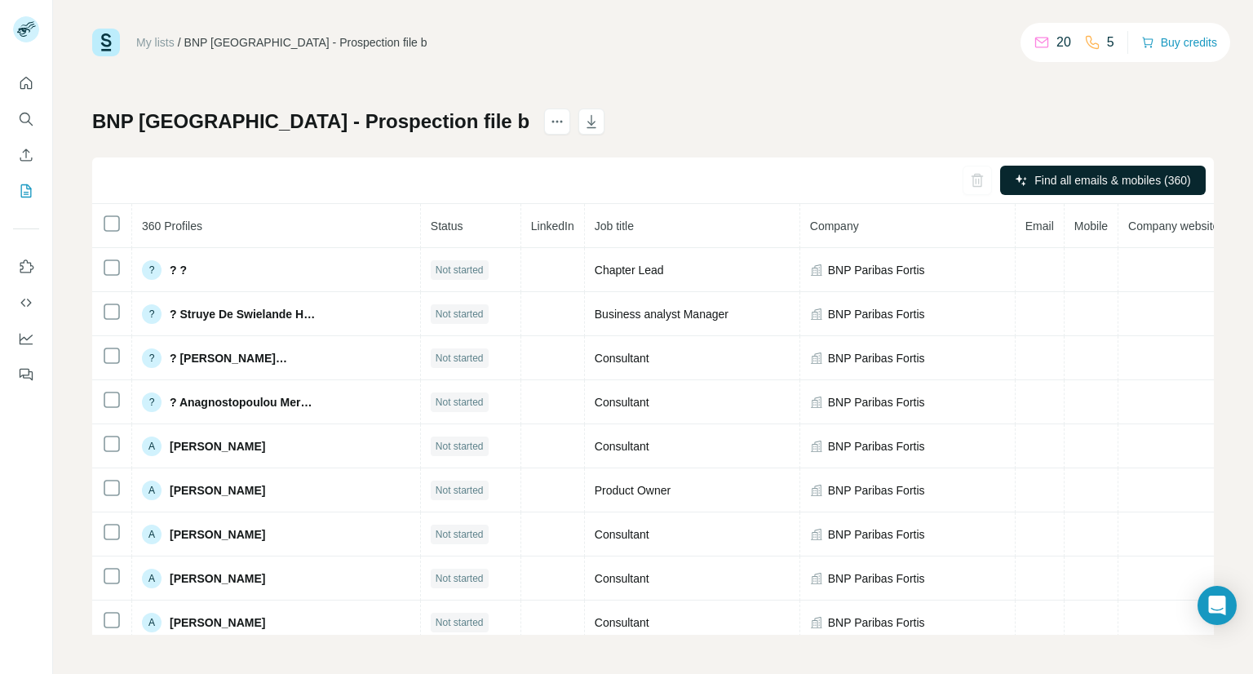
click at [1084, 40] on icon at bounding box center [1092, 42] width 16 height 16
click at [275, 44] on div "BNP [GEOGRAPHIC_DATA] - Prospection file b" at bounding box center [305, 42] width 243 height 16
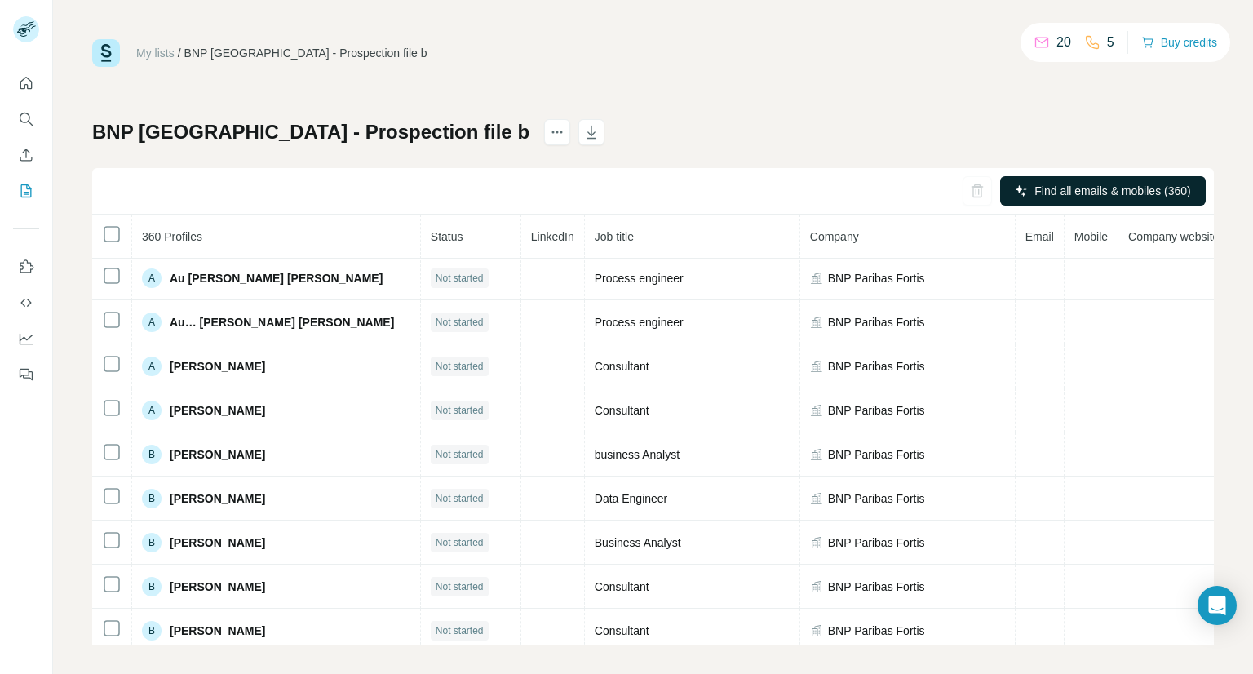
scroll to position [1305, 0]
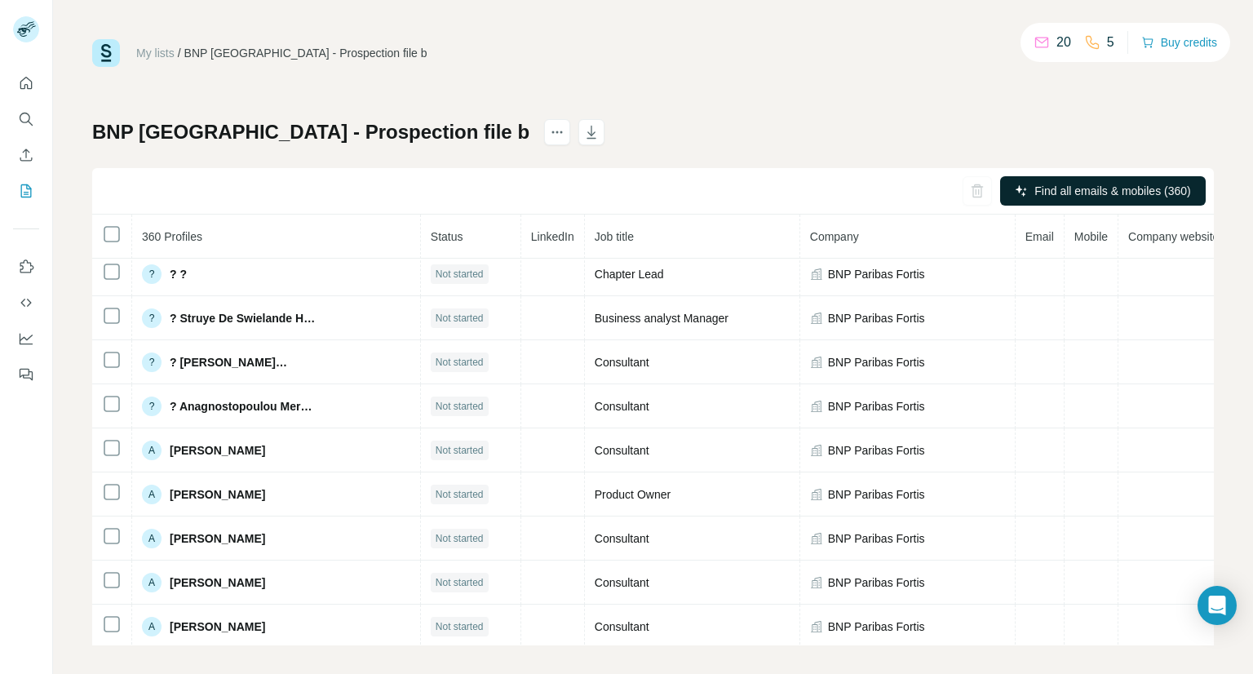
scroll to position [0, 0]
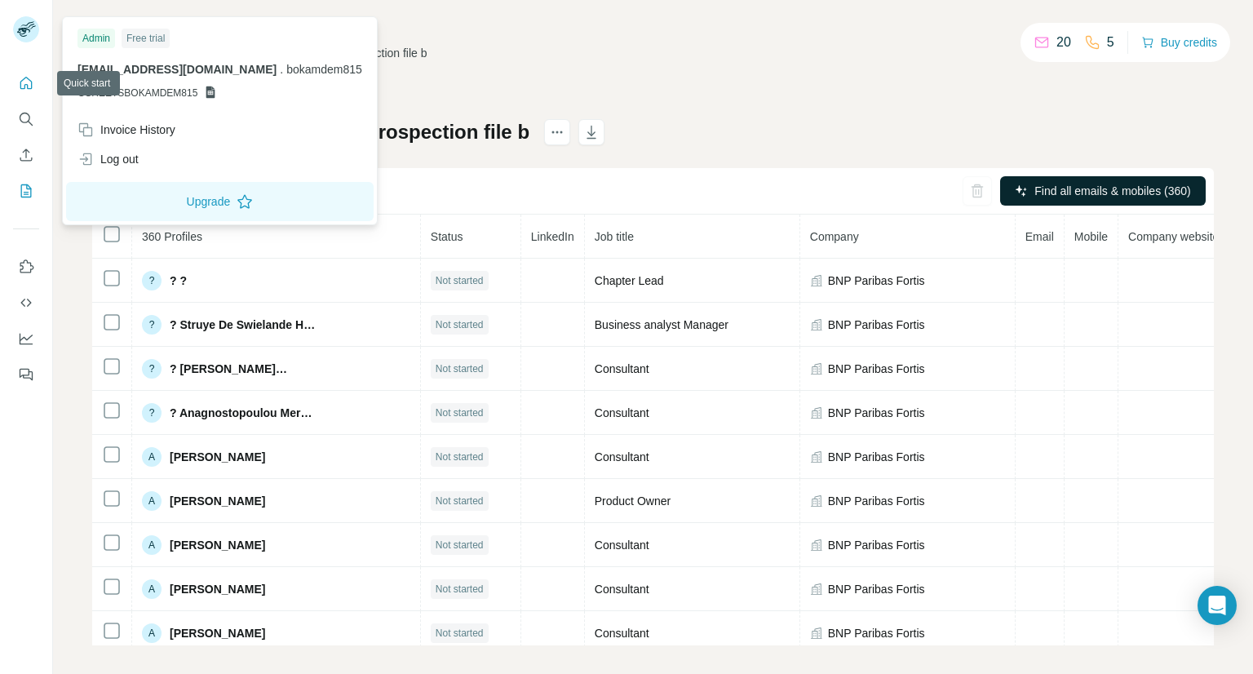
click at [33, 93] on button "Quick start" at bounding box center [26, 83] width 26 height 29
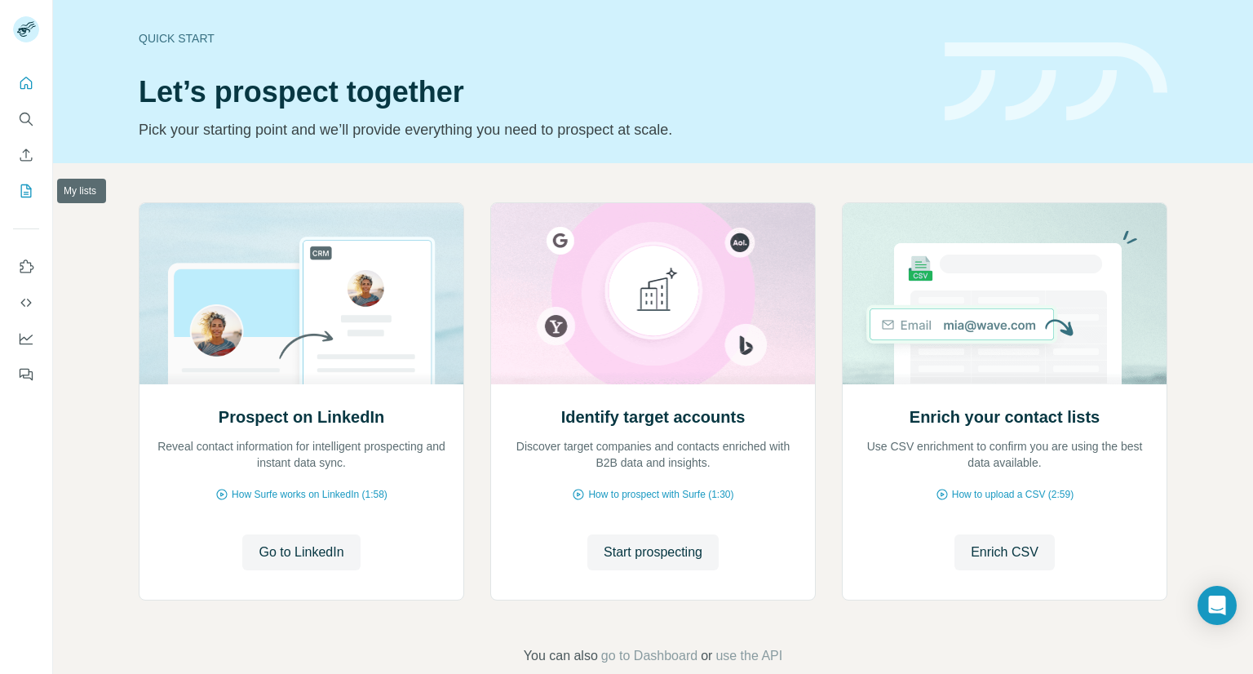
click at [17, 200] on button "My lists" at bounding box center [26, 190] width 26 height 29
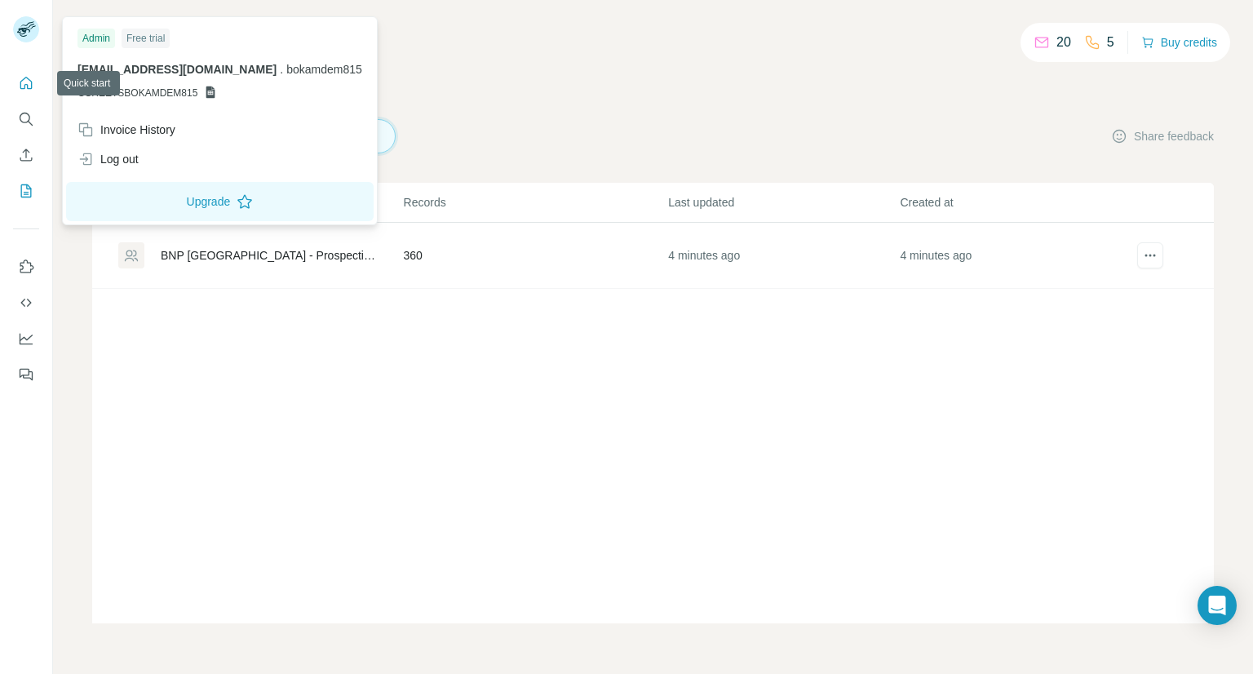
click at [26, 75] on icon "Quick start" at bounding box center [26, 83] width 16 height 16
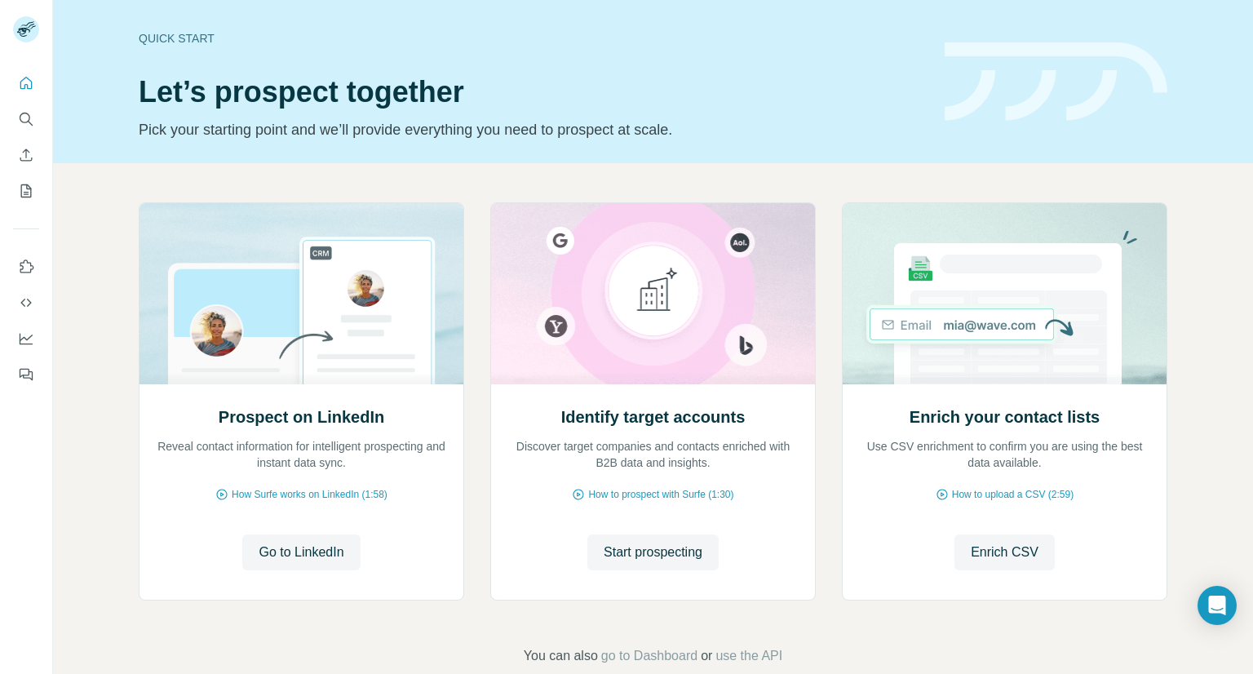
drag, startPoint x: 600, startPoint y: 84, endPoint x: 558, endPoint y: 46, distance: 56.0
click at [600, 84] on h1 "Let’s prospect together" at bounding box center [532, 92] width 786 height 33
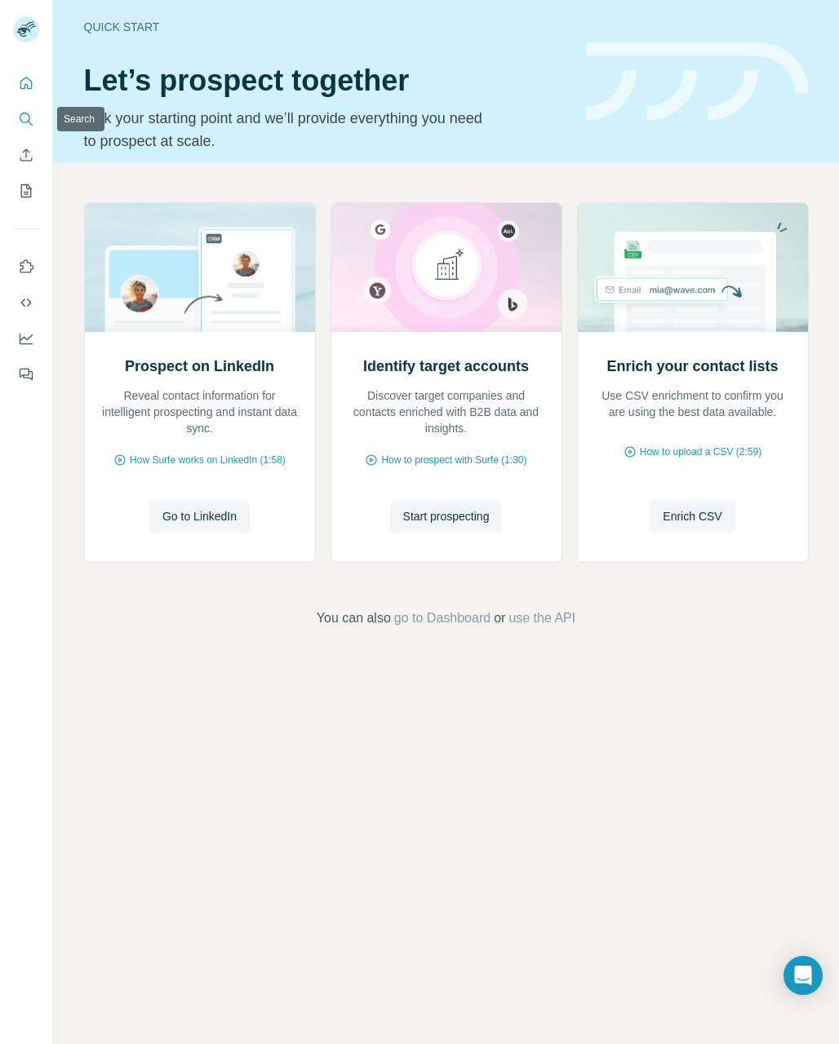
click at [22, 118] on icon "Search" at bounding box center [26, 119] width 16 height 16
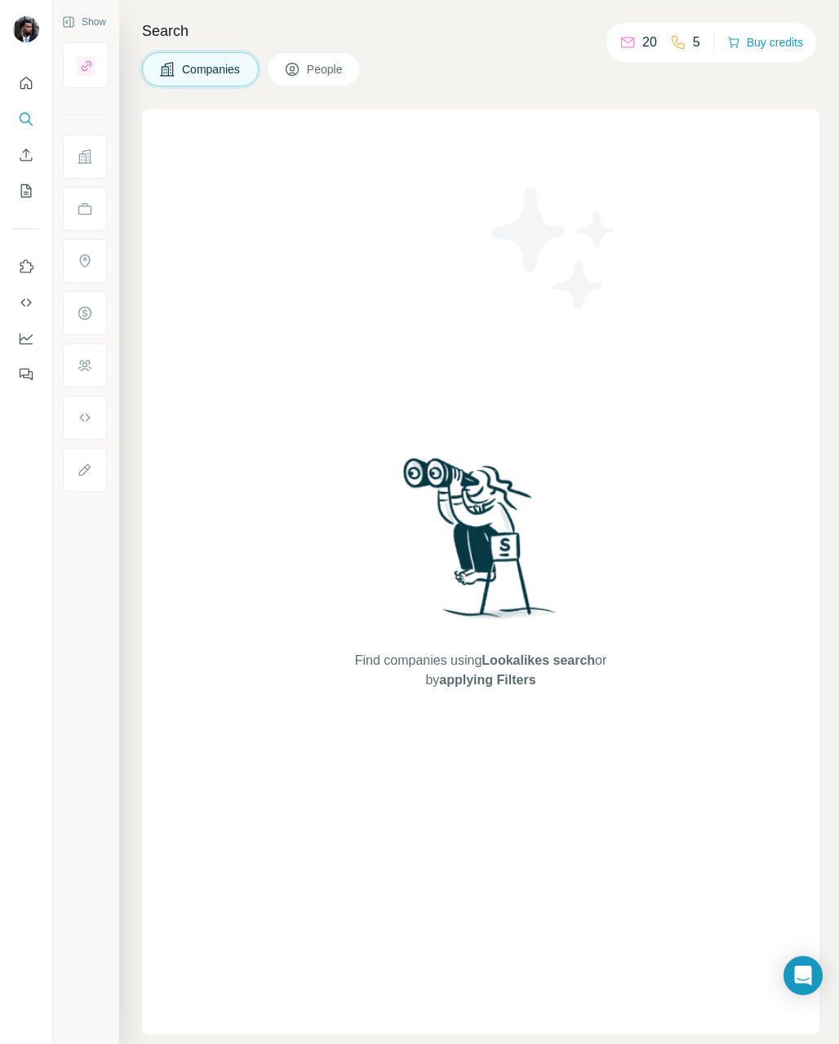
click at [300, 75] on icon at bounding box center [292, 69] width 16 height 16
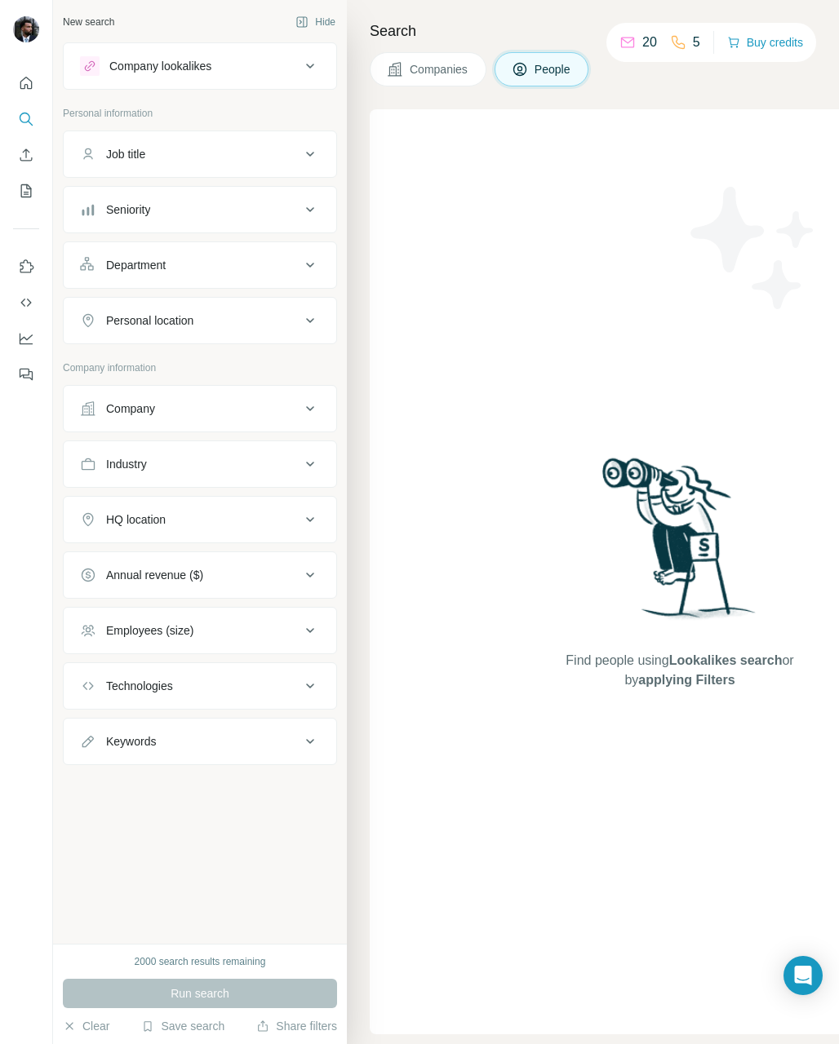
click at [197, 148] on div "Job title" at bounding box center [190, 154] width 220 height 16
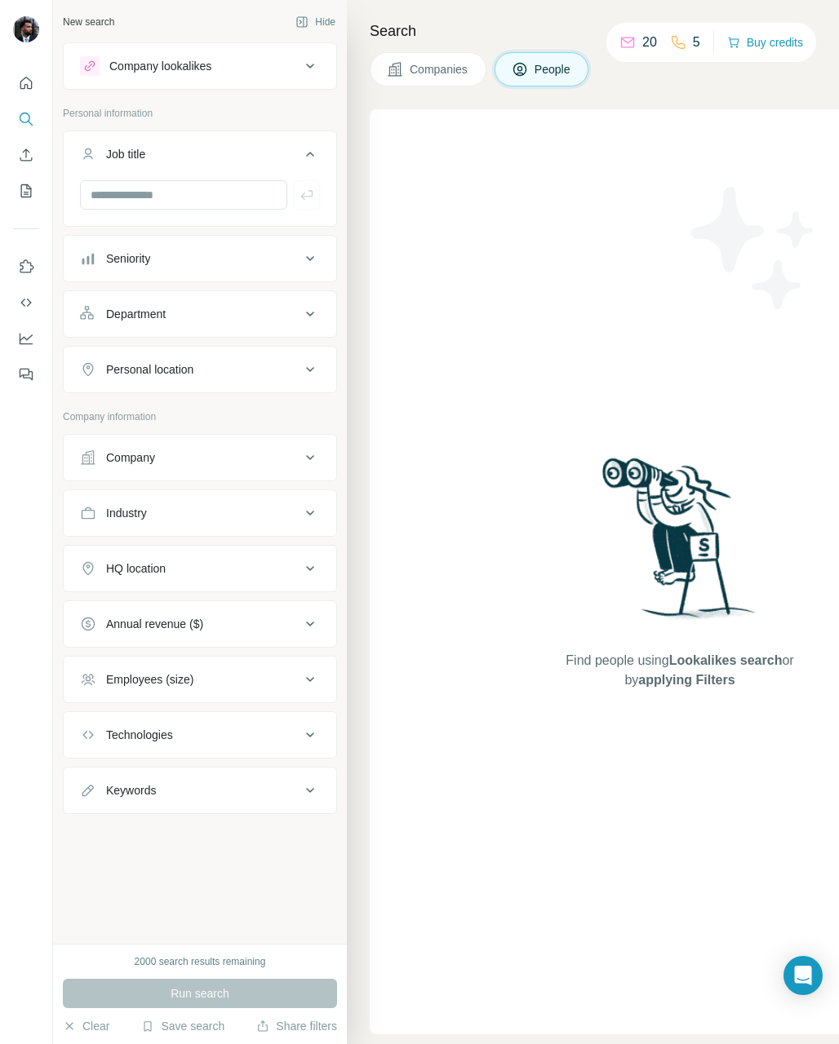
click at [153, 457] on div "Company" at bounding box center [130, 457] width 49 height 16
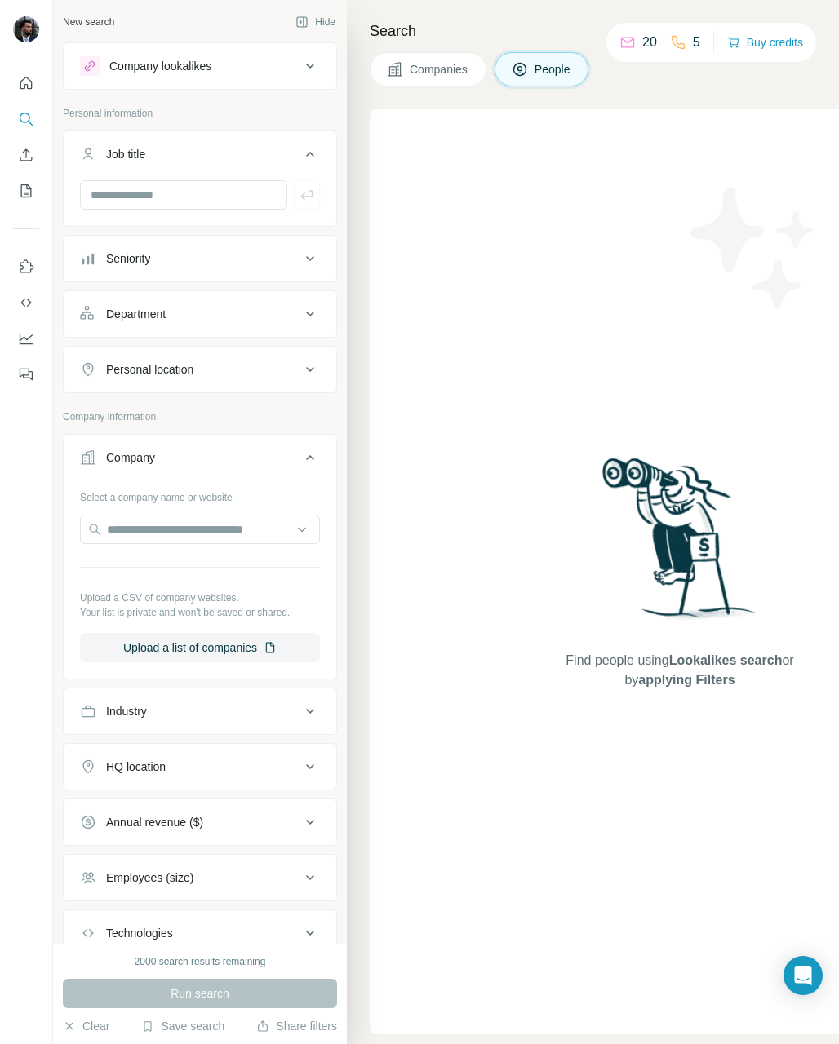
click at [671, 46] on icon at bounding box center [677, 42] width 13 height 13
click at [561, 67] on span "People" at bounding box center [553, 69] width 38 height 16
click at [195, 196] on input "text" at bounding box center [183, 194] width 207 height 29
click at [153, 188] on input "text" at bounding box center [183, 194] width 207 height 29
paste input "**********"
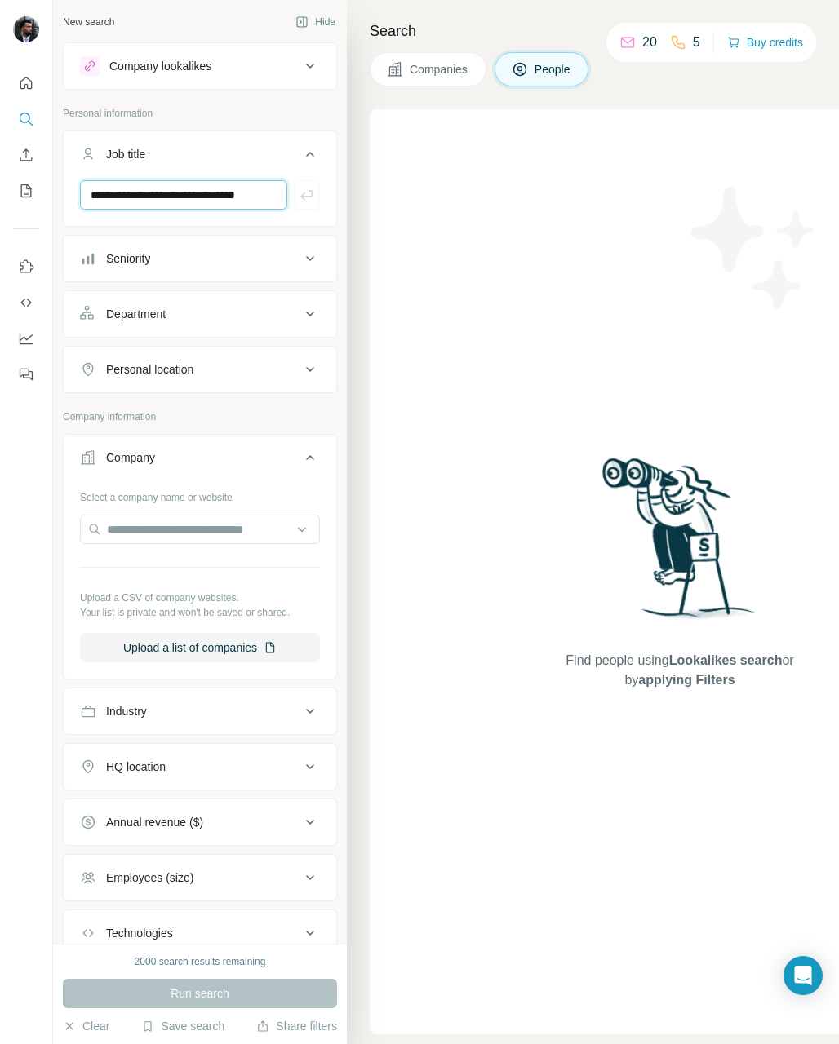
scroll to position [0, 15]
type input "**********"
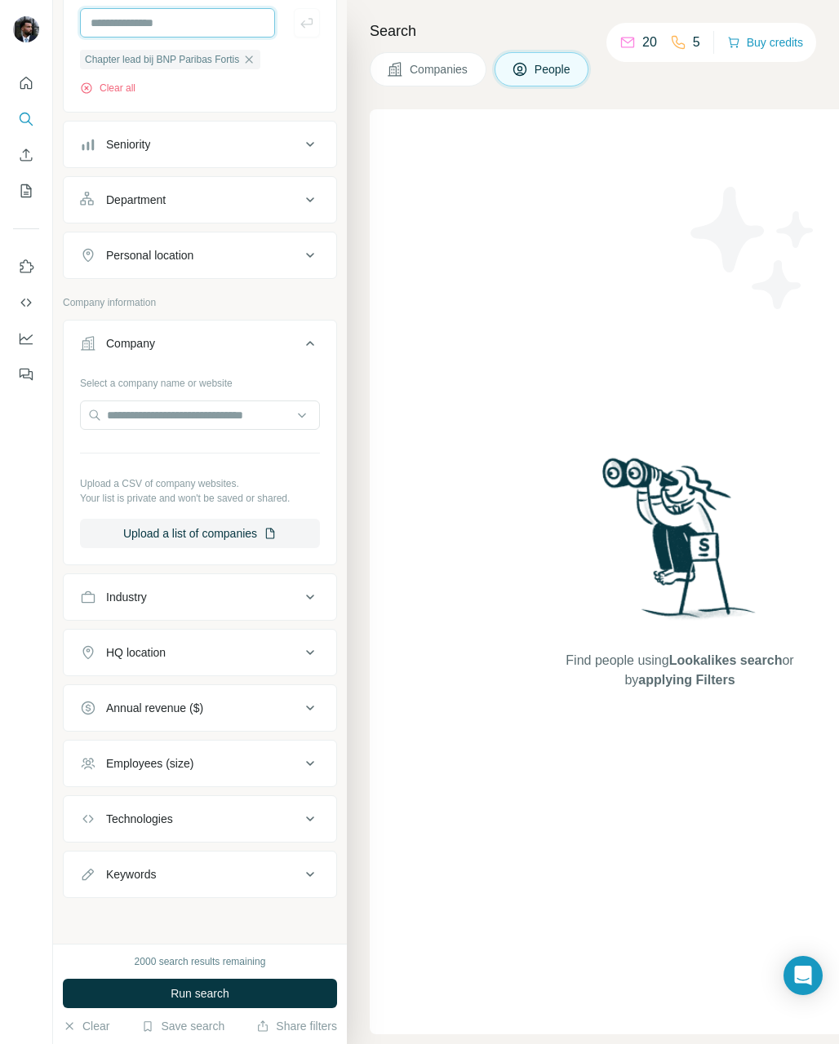
scroll to position [173, 0]
click at [191, 874] on div "Keywords" at bounding box center [190, 874] width 220 height 16
click at [169, 919] on input "text" at bounding box center [183, 914] width 207 height 29
type input "*******"
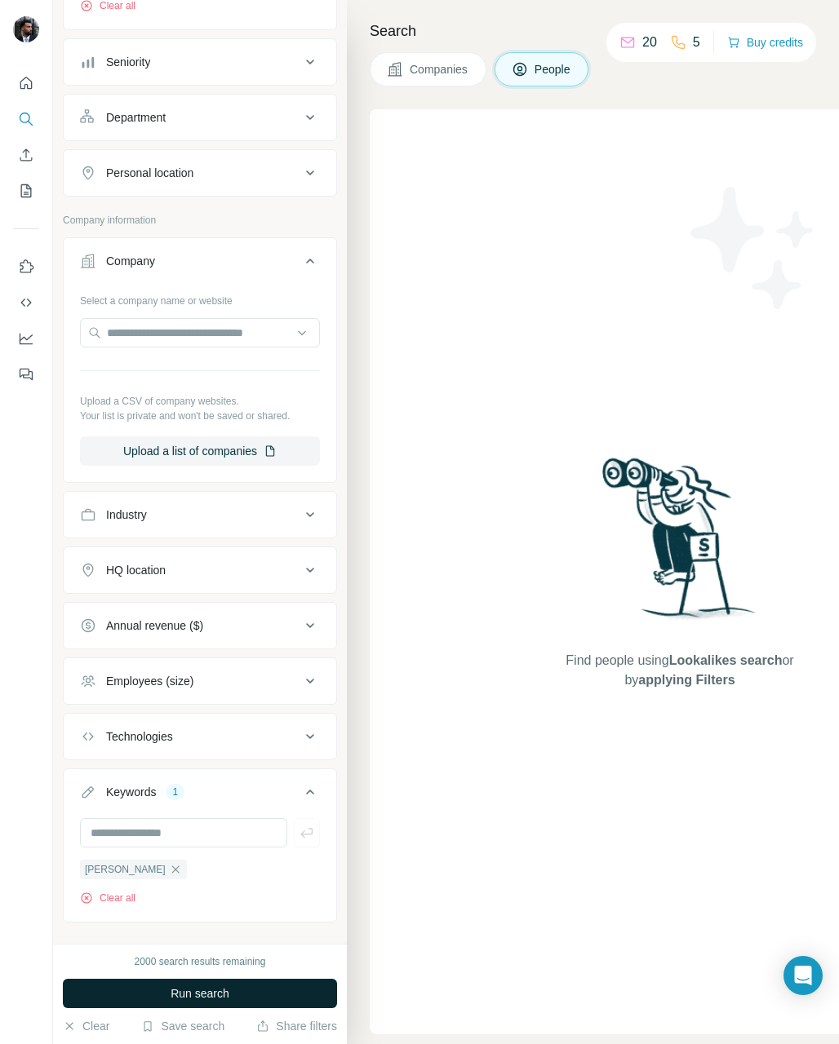
click at [189, 988] on span "Run search" at bounding box center [199, 993] width 59 height 16
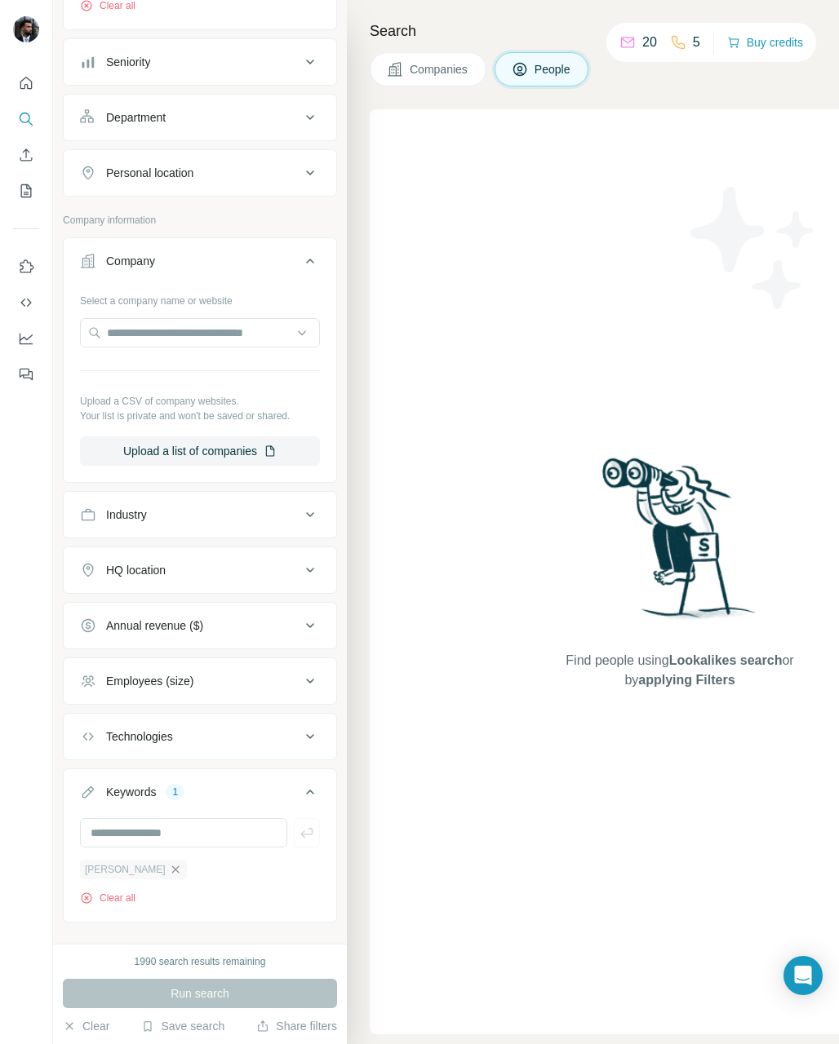
click at [169, 874] on icon "button" at bounding box center [175, 869] width 13 height 13
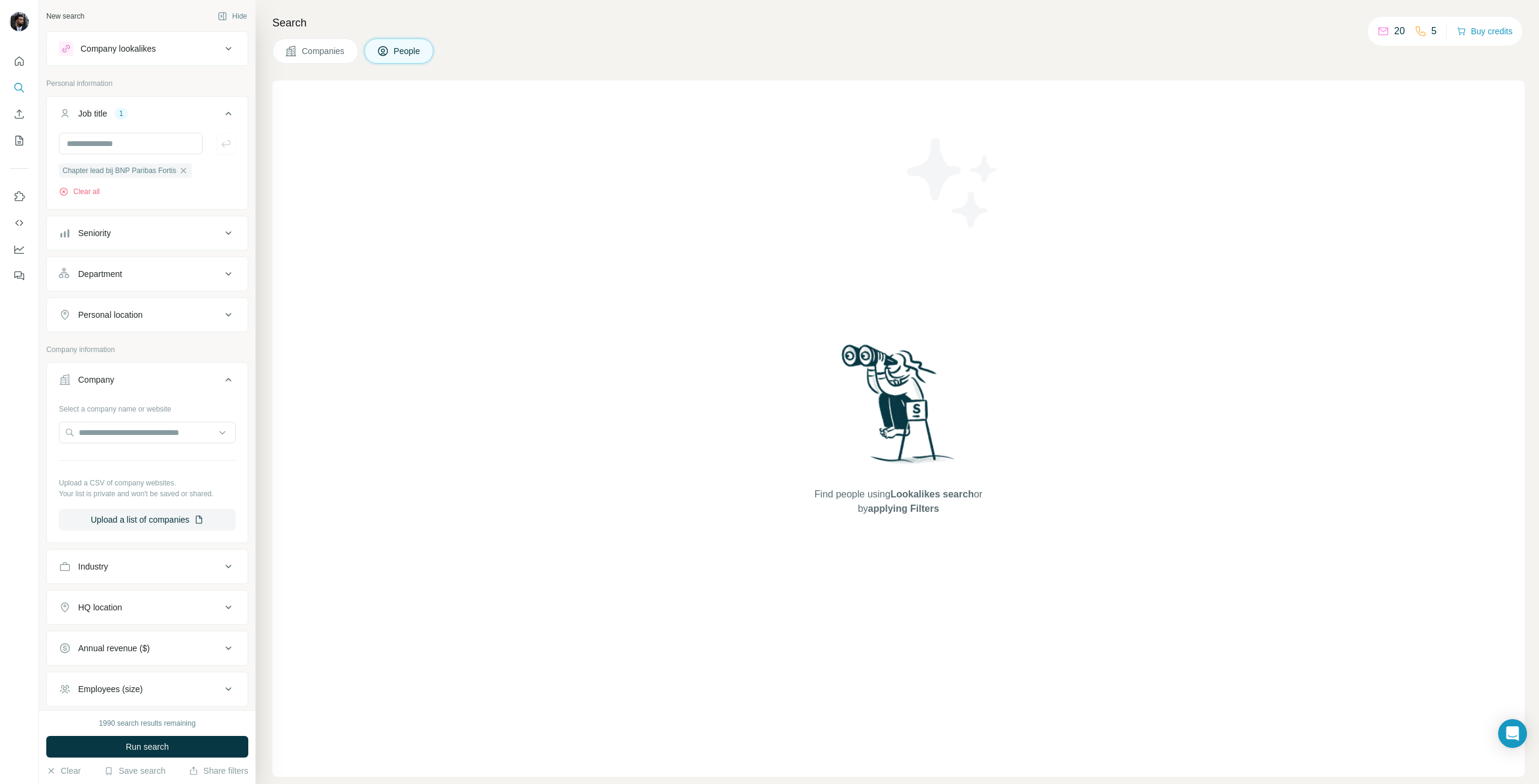
click at [136, 279] on div "Department" at bounding box center [140, 274] width 162 height 12
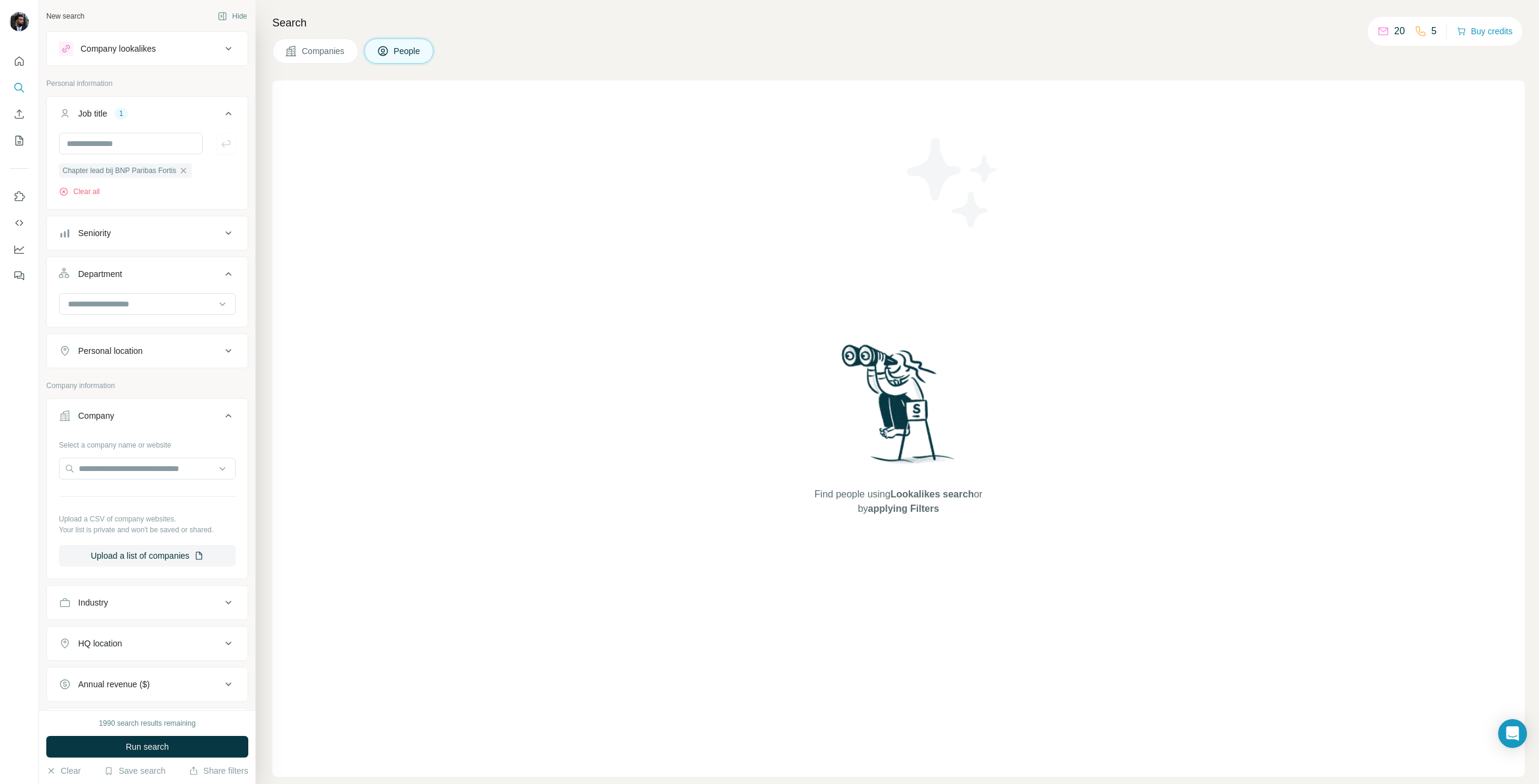
click at [141, 275] on div "Department" at bounding box center [140, 274] width 162 height 12
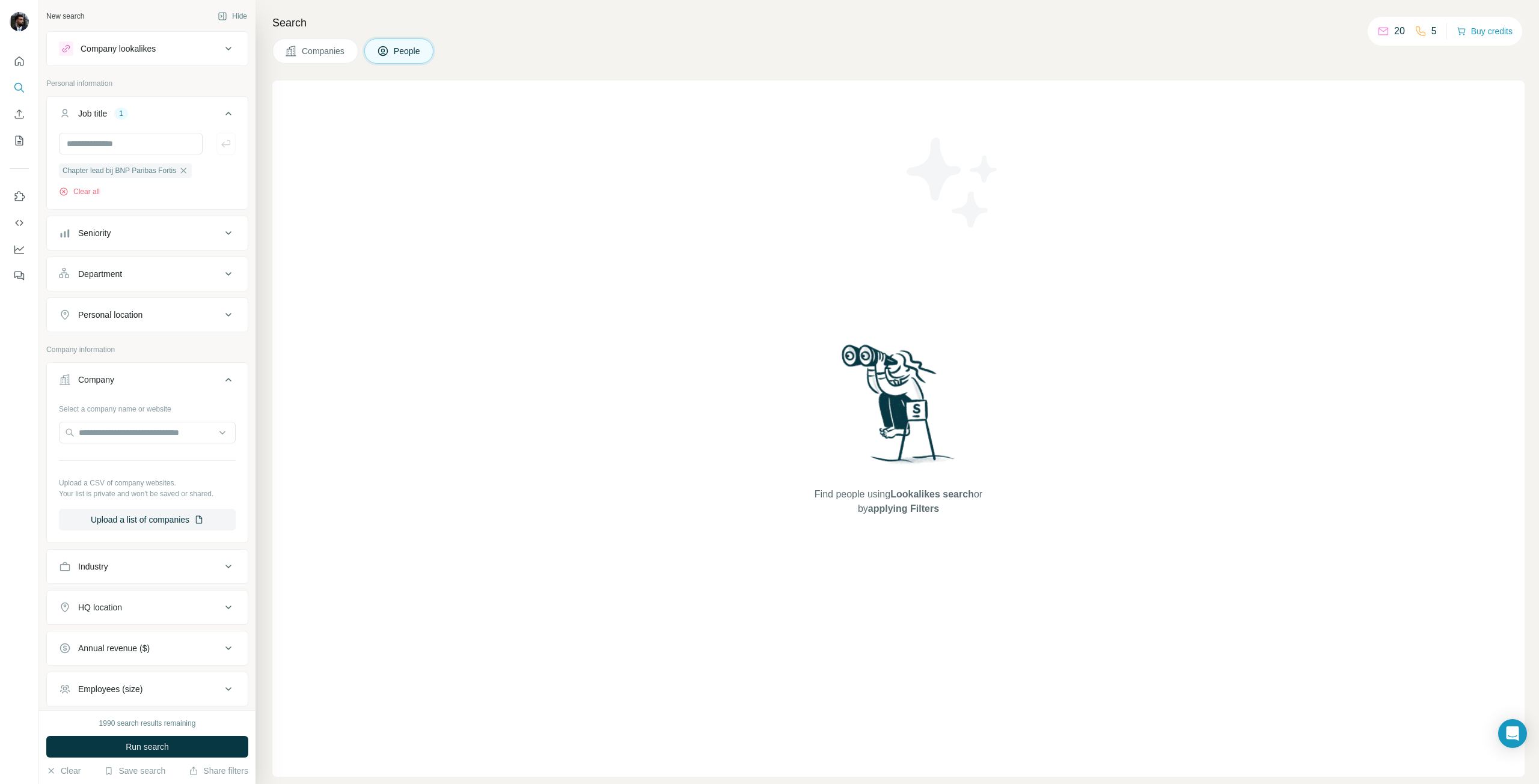
click at [419, 54] on span "People" at bounding box center [408, 51] width 28 height 12
click at [15, 139] on icon "My lists" at bounding box center [19, 141] width 12 height 12
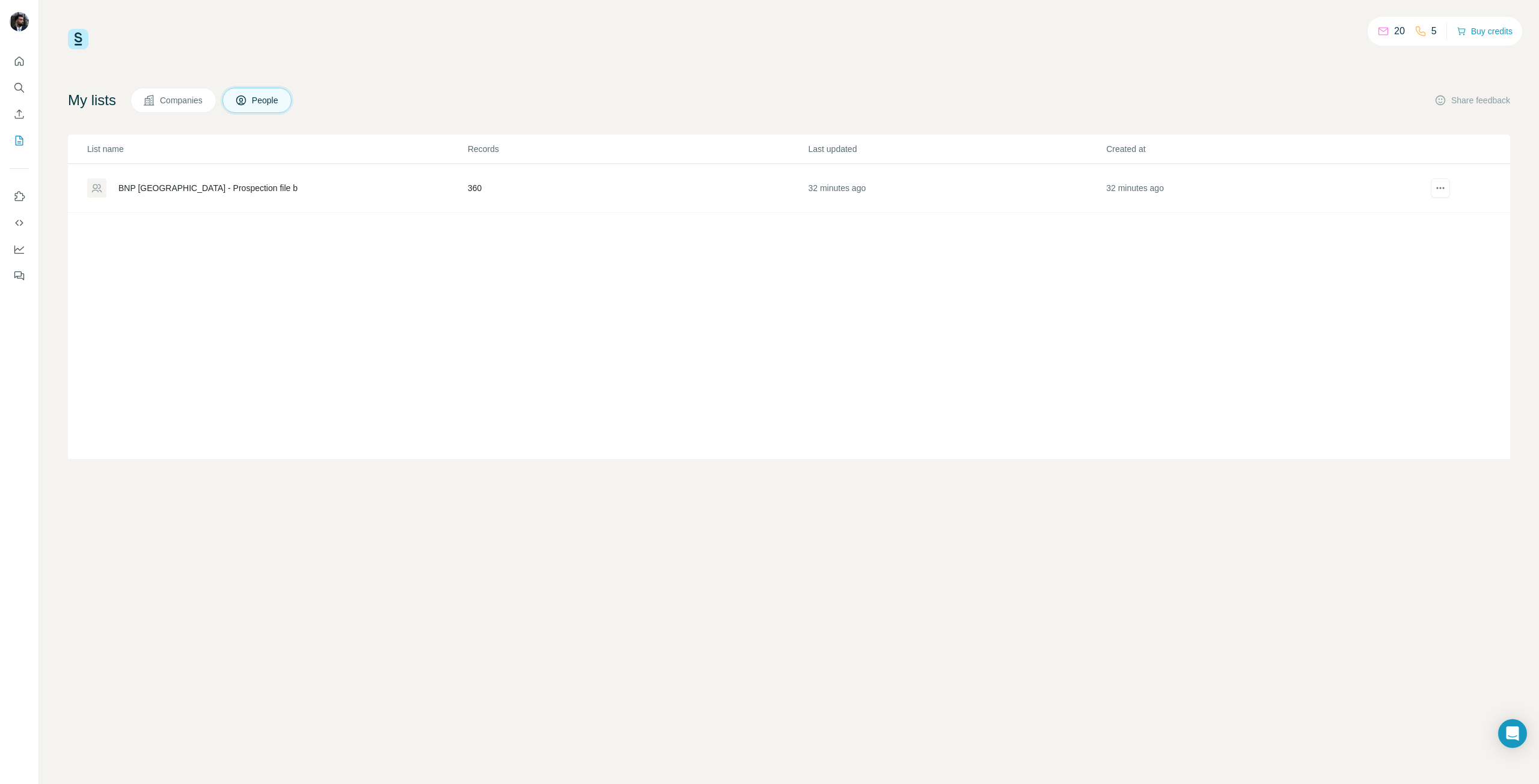
click at [279, 194] on div "BNP [GEOGRAPHIC_DATA] - Prospection file b" at bounding box center [276, 188] width 380 height 19
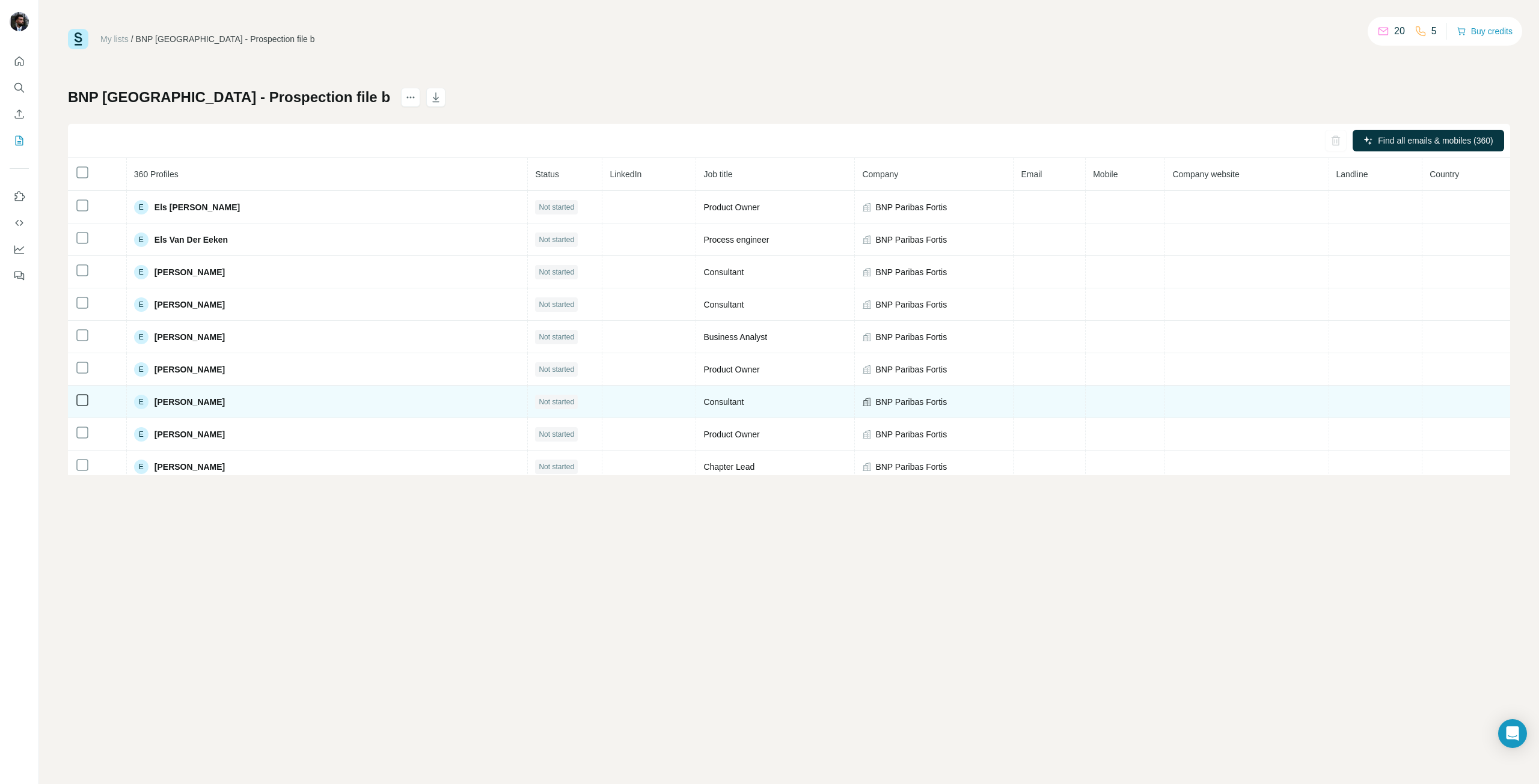
scroll to position [2961, 0]
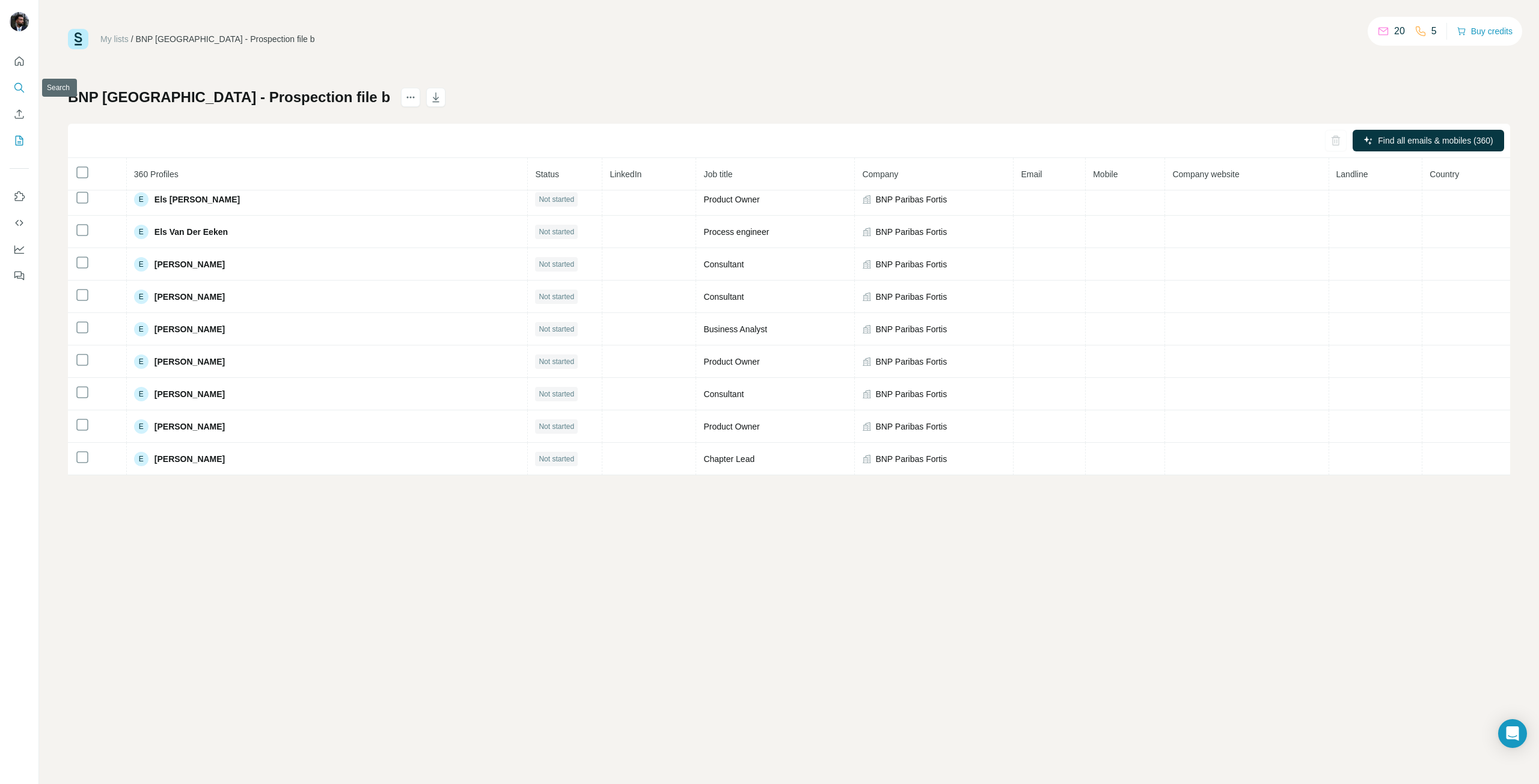
click at [27, 85] on button "Search" at bounding box center [19, 87] width 19 height 21
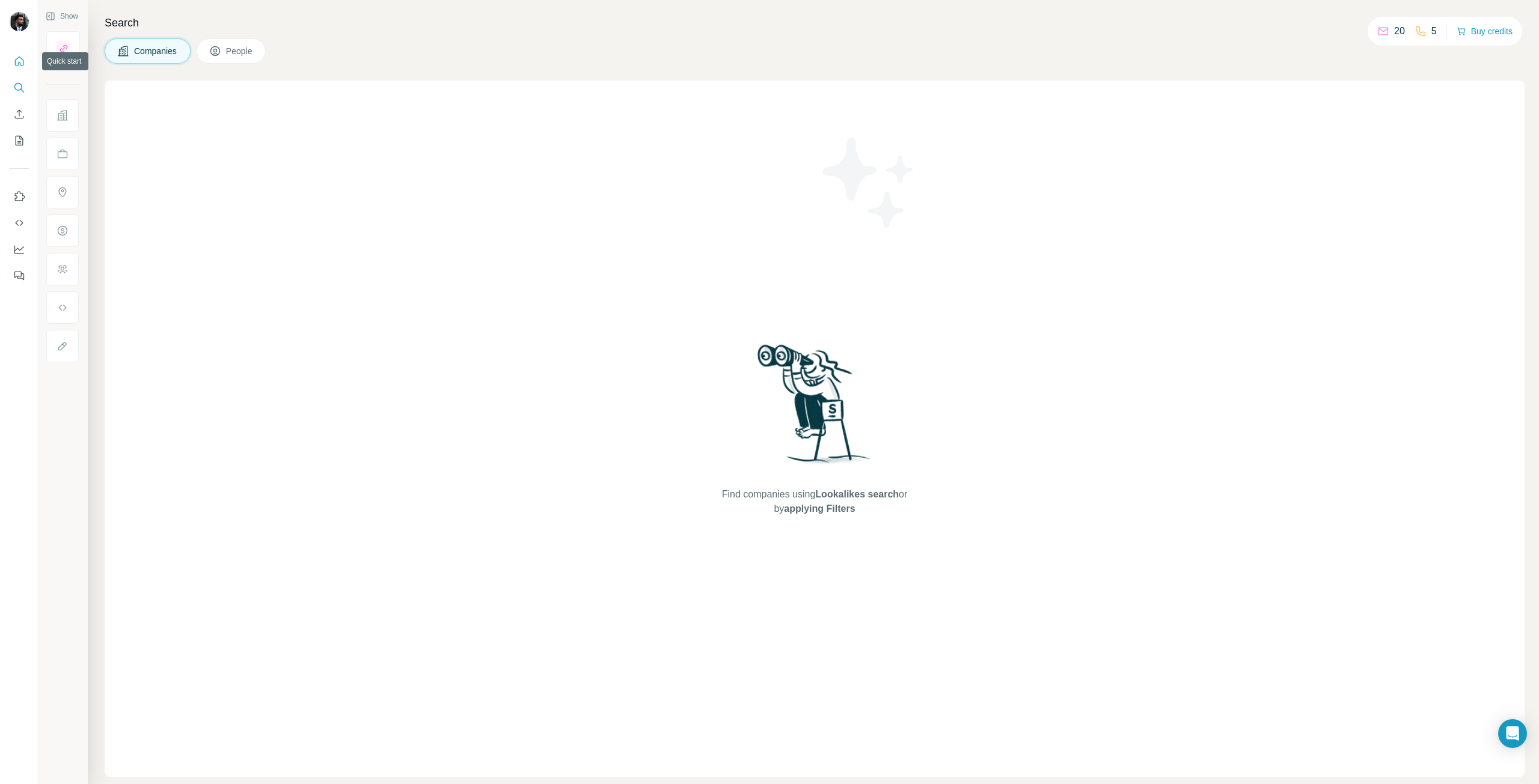
click at [25, 63] on button "Quick start" at bounding box center [19, 61] width 19 height 21
